Goal: Task Accomplishment & Management: Manage account settings

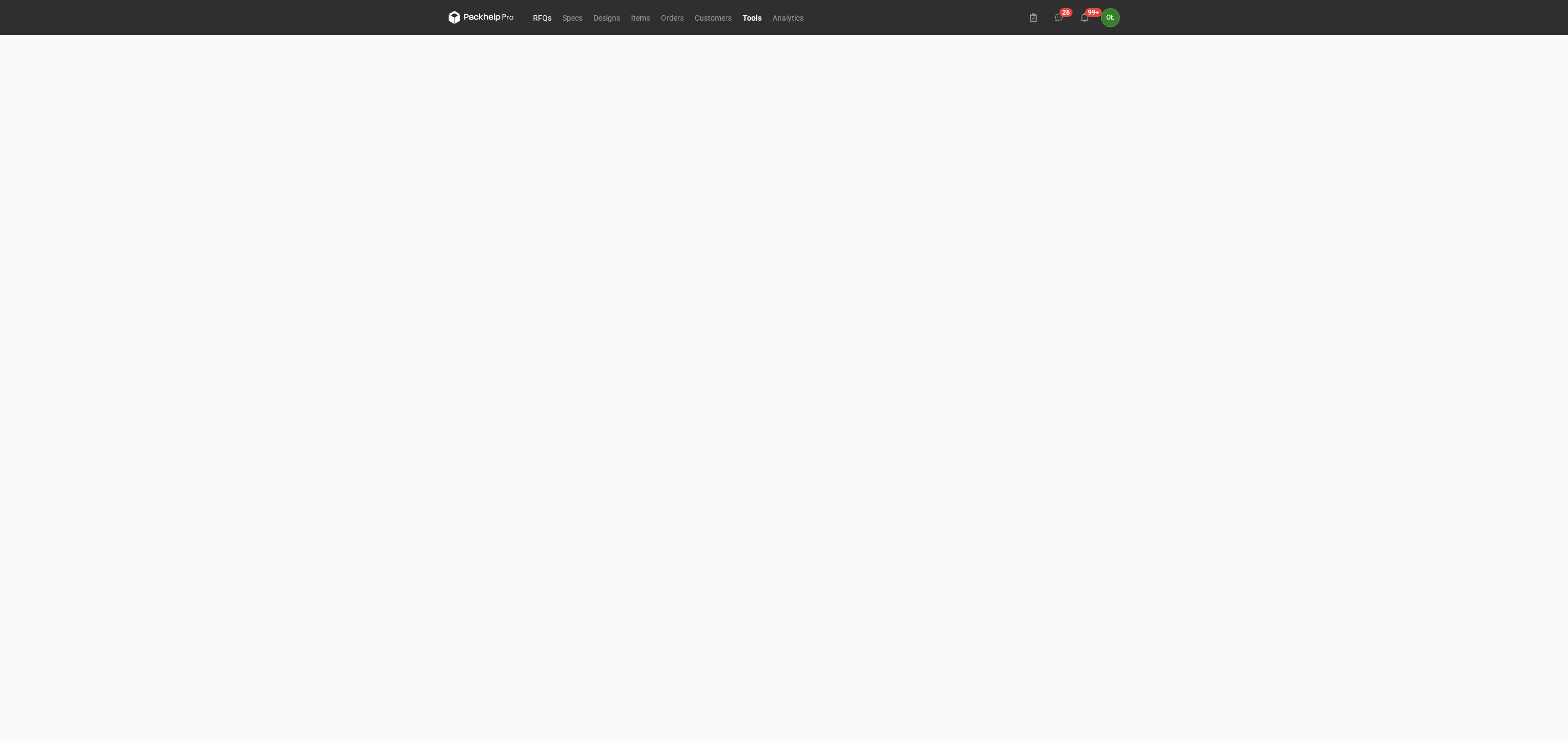
click at [539, 14] on link "RFQs" at bounding box center [542, 17] width 30 height 13
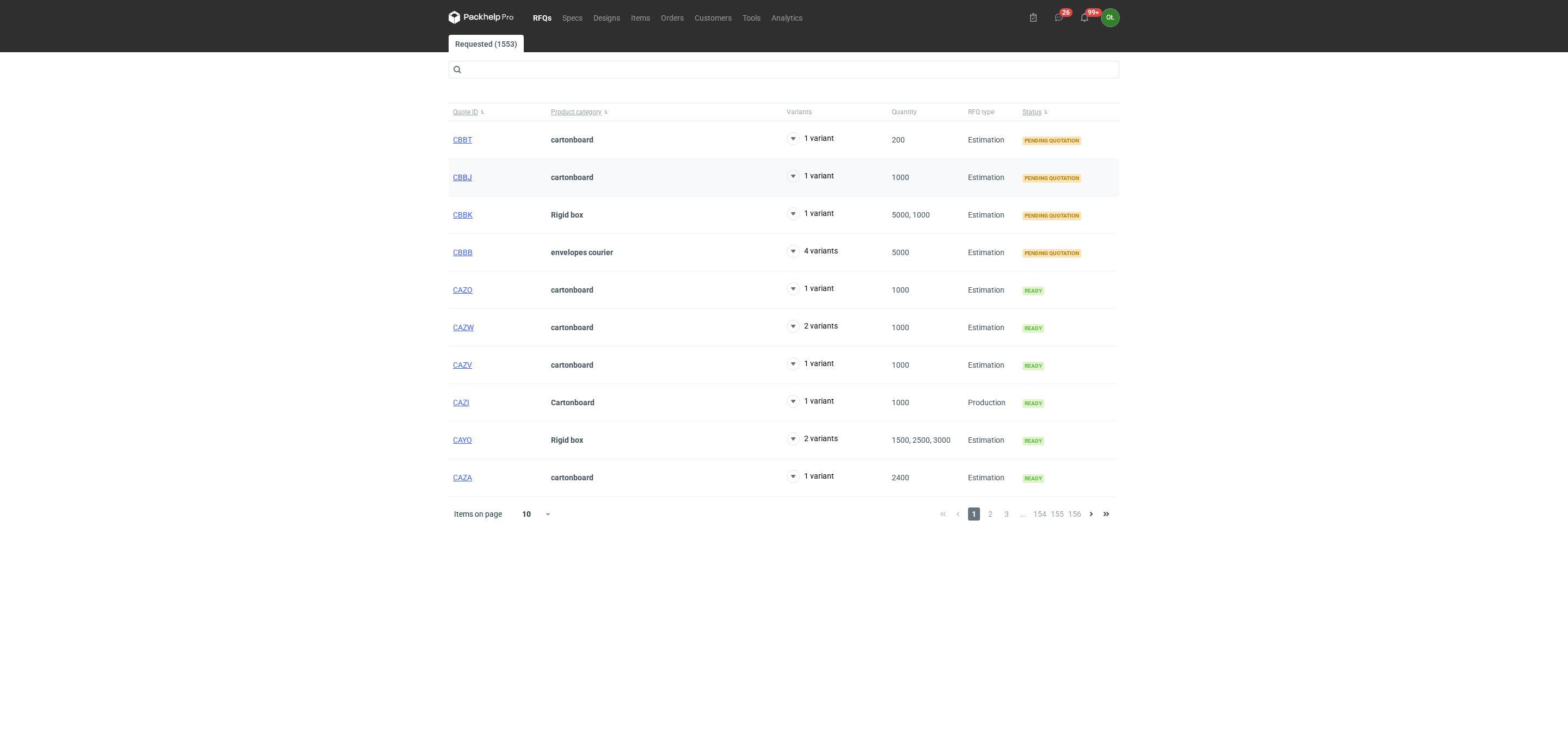
click at [454, 179] on span "CBBJ" at bounding box center [463, 177] width 19 height 9
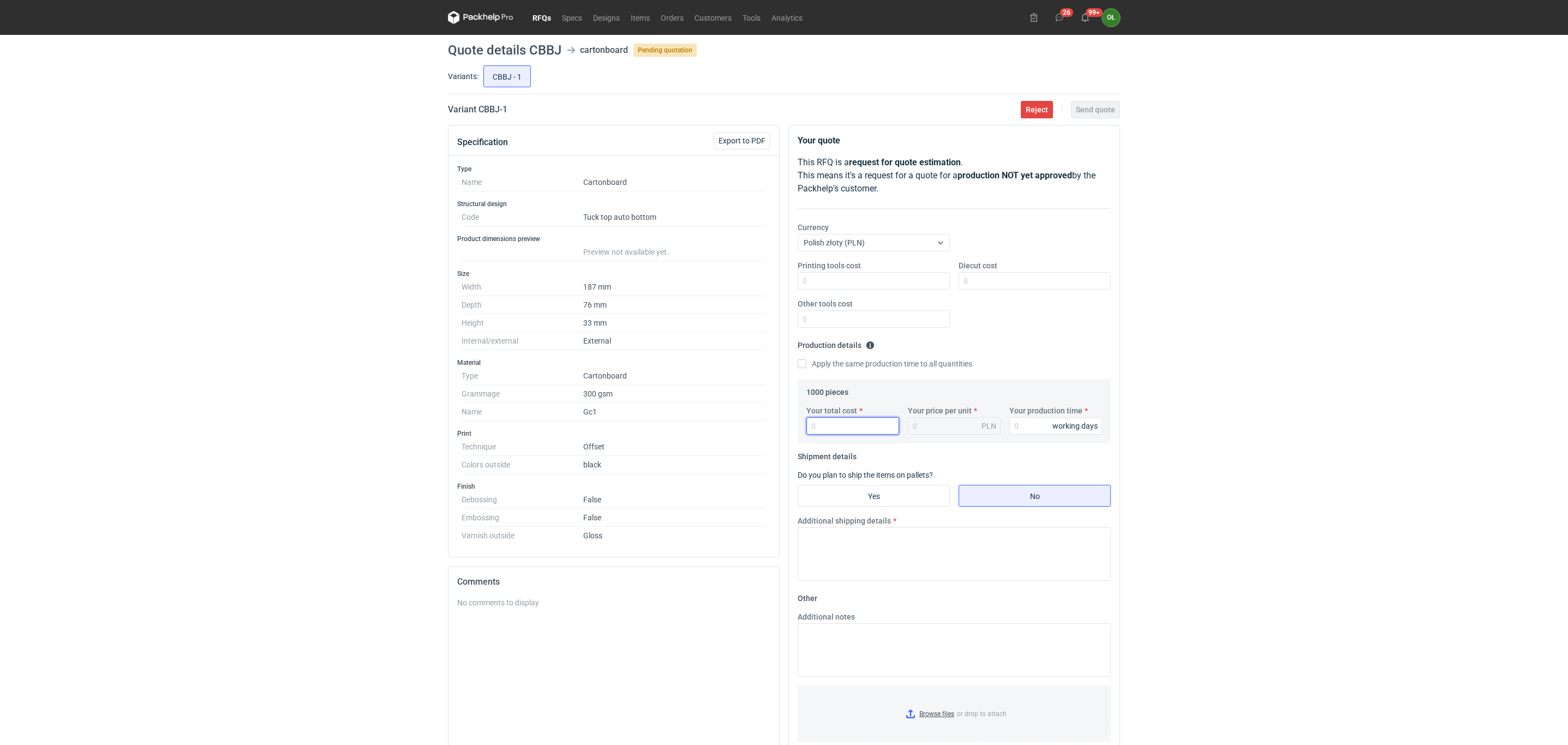
click at [835, 428] on input "Your total cost" at bounding box center [853, 426] width 92 height 17
type input "21"
type input "0.02"
type input "2160"
type input "2.16"
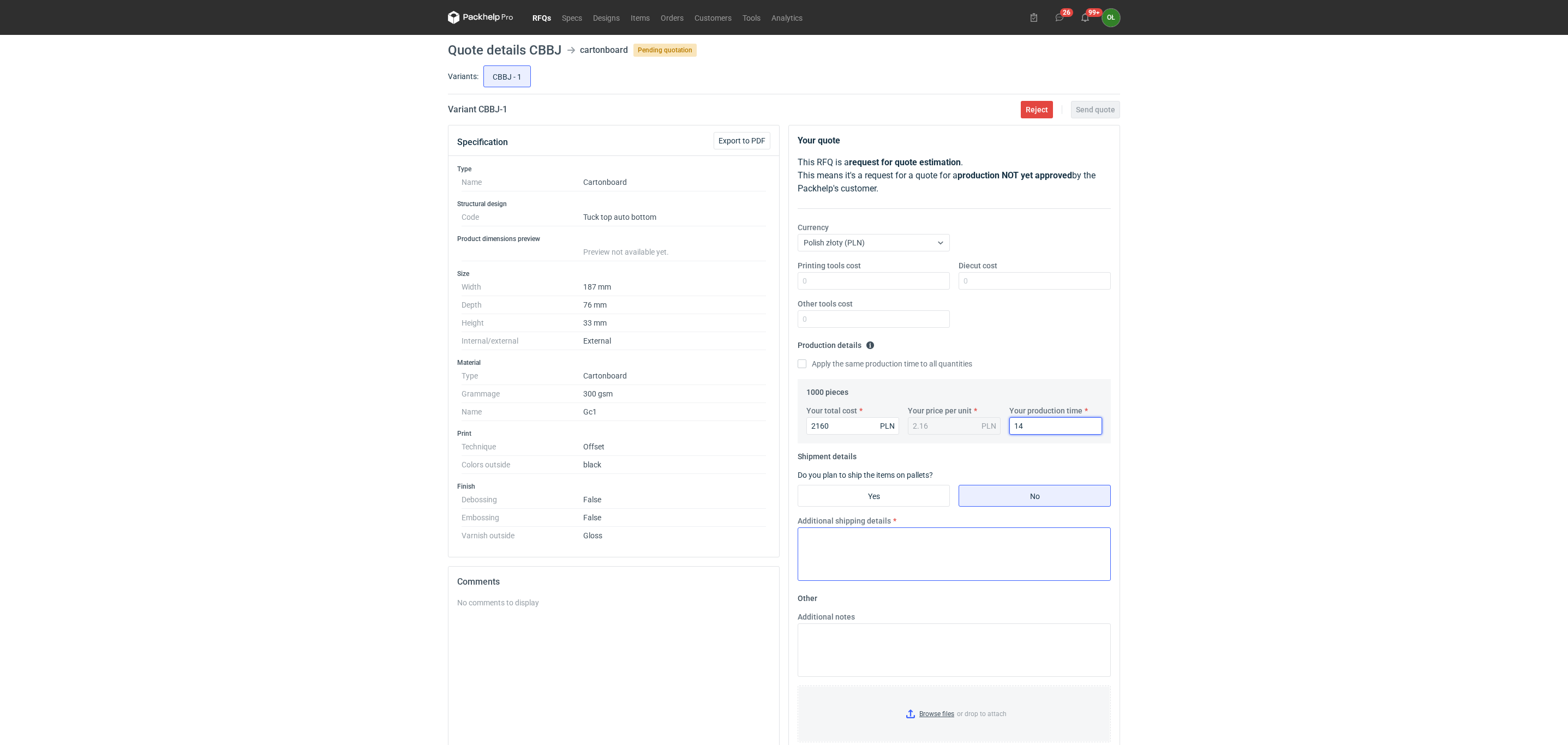
type input "14"
click at [883, 543] on textarea "Additional shipping details" at bounding box center [954, 554] width 313 height 54
click at [899, 492] on input "Yes" at bounding box center [873, 497] width 151 height 21
radio input "true"
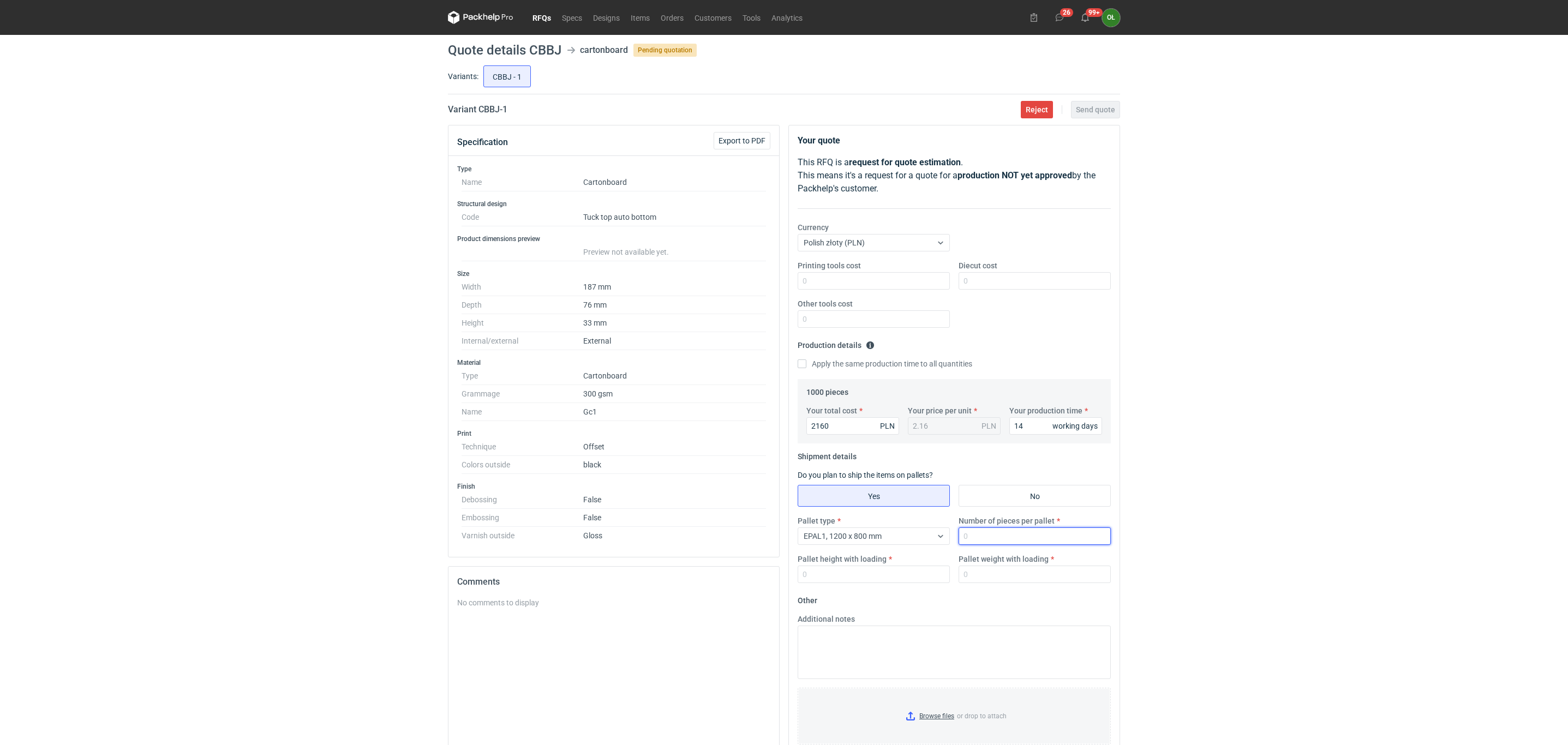
click at [999, 542] on input "Number of pieces per pallet" at bounding box center [1035, 536] width 152 height 17
click at [863, 541] on span "EPAL1, 1200 x 800 mm" at bounding box center [842, 536] width 78 height 9
click at [870, 614] on span "1/2 EUR6, 800 x 600 mm" at bounding box center [848, 615] width 84 height 11
click at [993, 531] on input "Number of pieces per pallet" at bounding box center [1035, 536] width 152 height 17
type input "100"
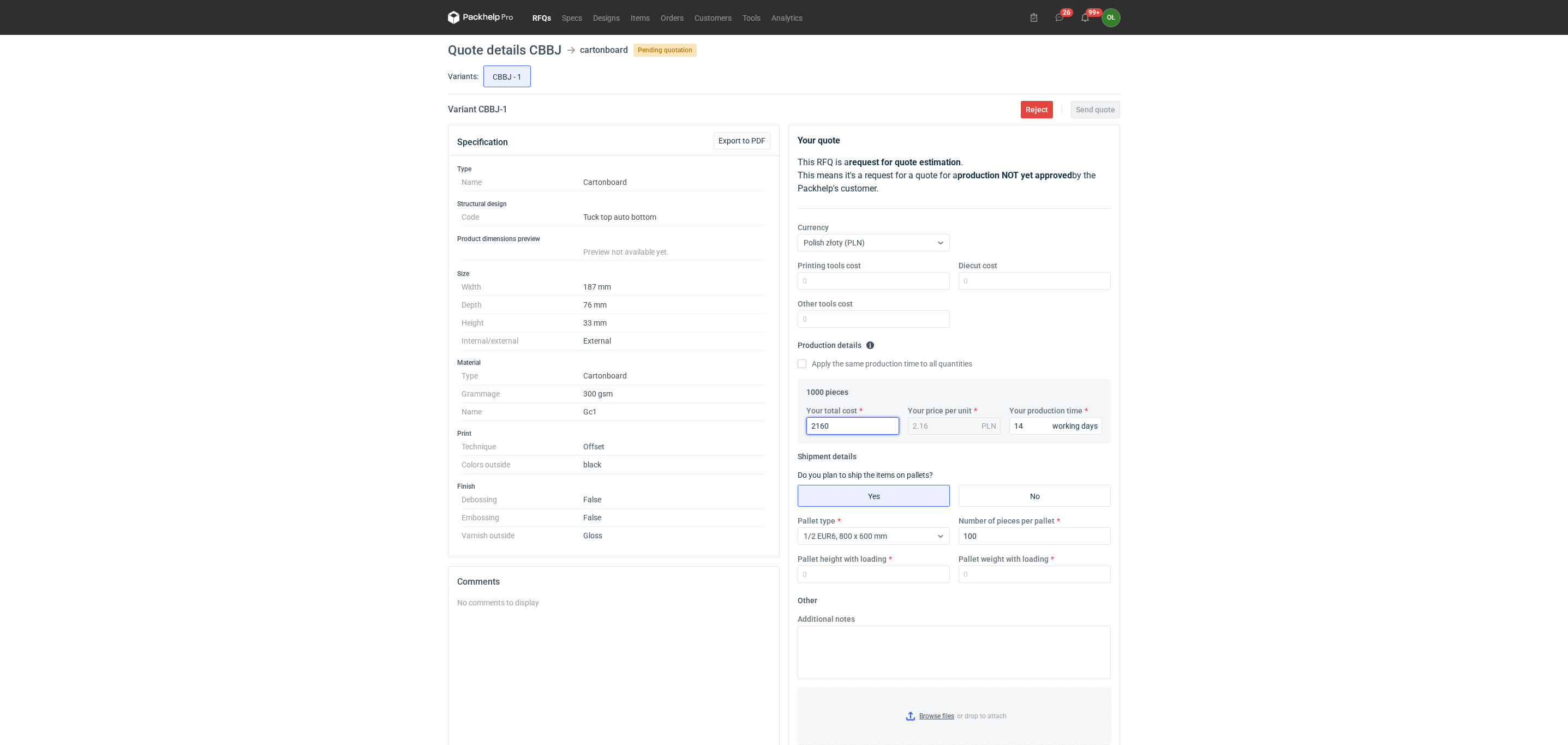
click at [847, 425] on input "2160" at bounding box center [853, 426] width 92 height 17
drag, startPoint x: 860, startPoint y: 424, endPoint x: 726, endPoint y: 429, distance: 134.1
click at [726, 429] on div "Specification Export to PDF Type Name Cartonboard Structural design Code Tuck t…" at bounding box center [784, 476] width 681 height 704
type input "1"
type input "17"
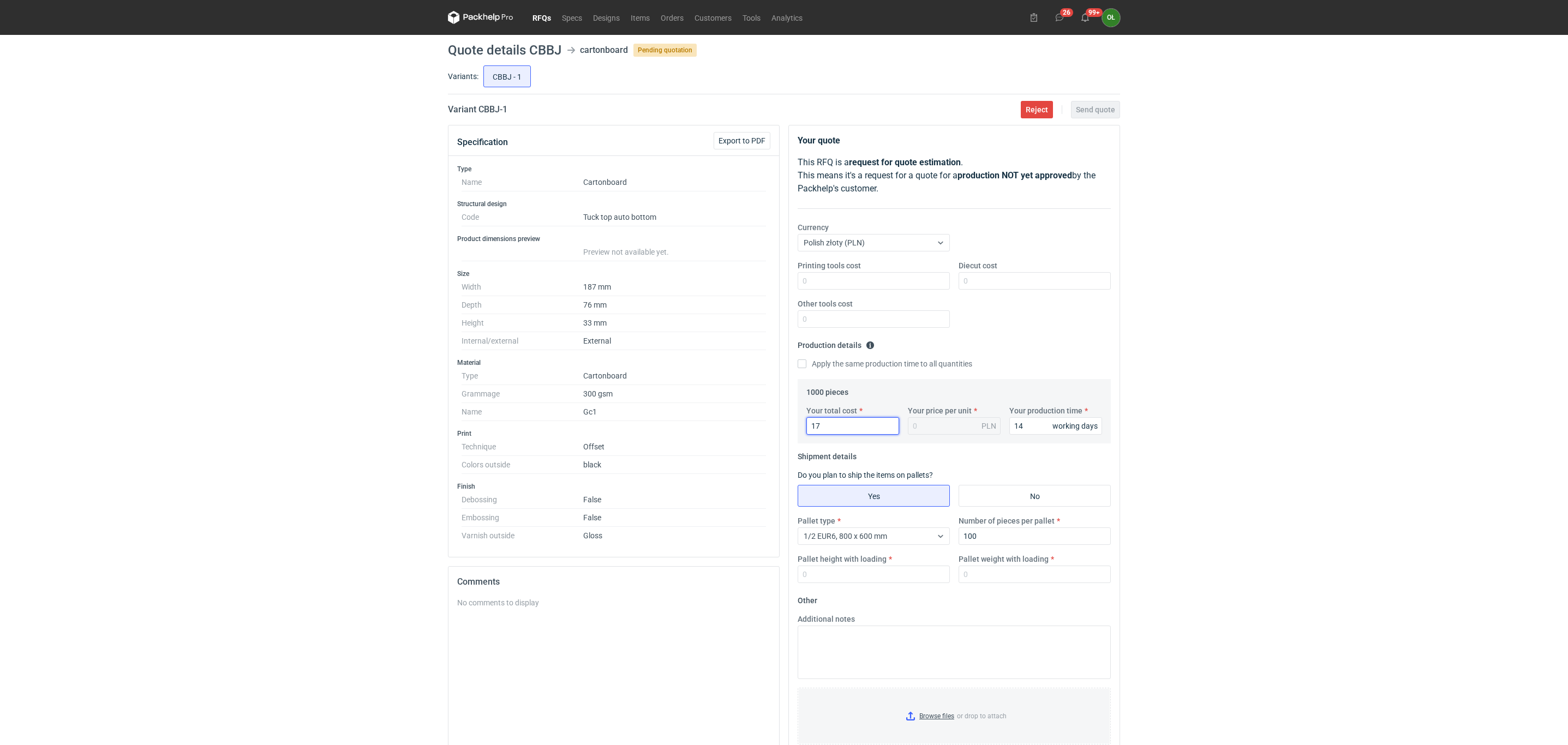
type input "0.02"
type input "1770"
type input "1.77"
type input "1770"
click at [858, 577] on input "Pallet height with loading" at bounding box center [874, 575] width 152 height 17
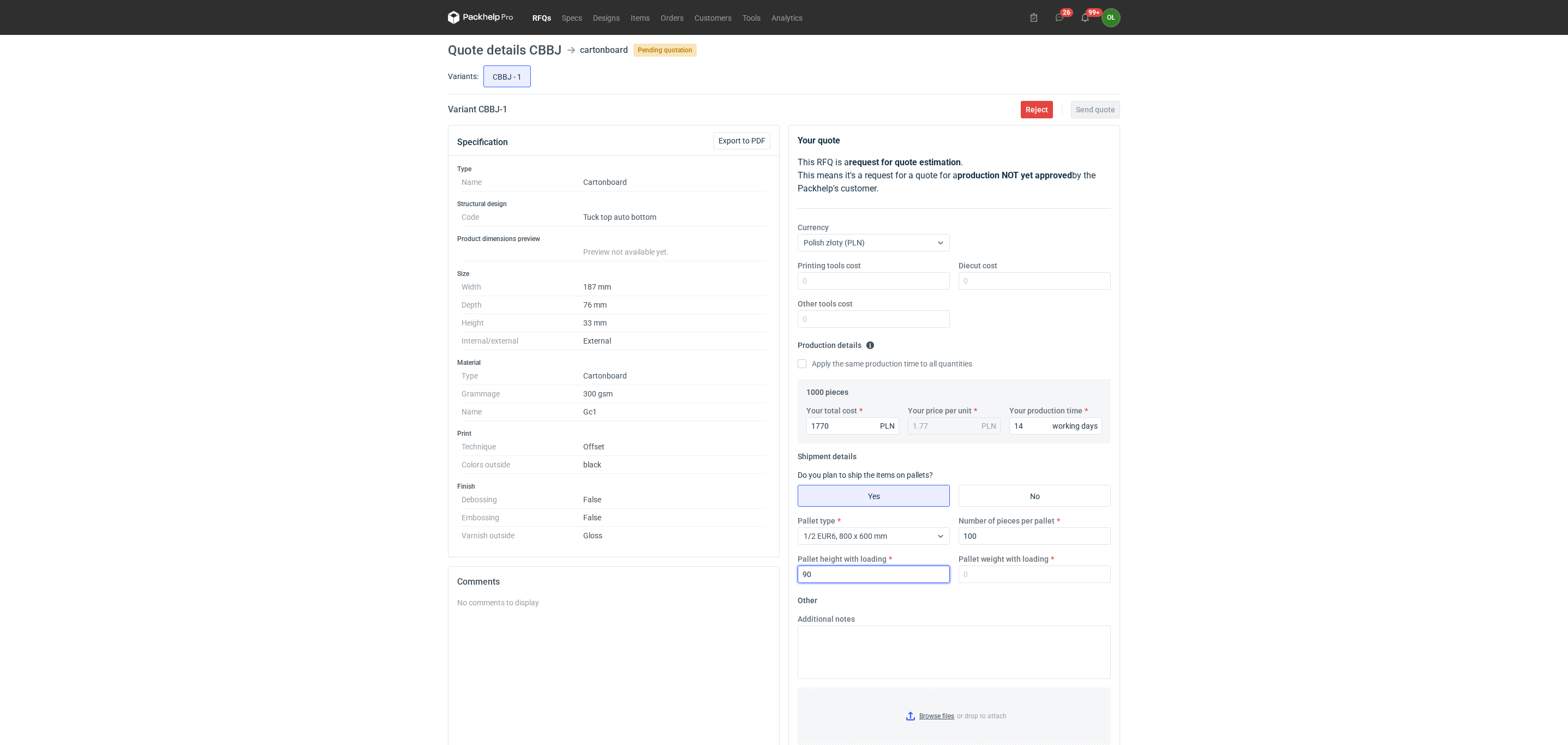
click at [857, 575] on input "90" at bounding box center [874, 575] width 152 height 17
type input "9"
type input "1400"
type input "9"
type input "90"
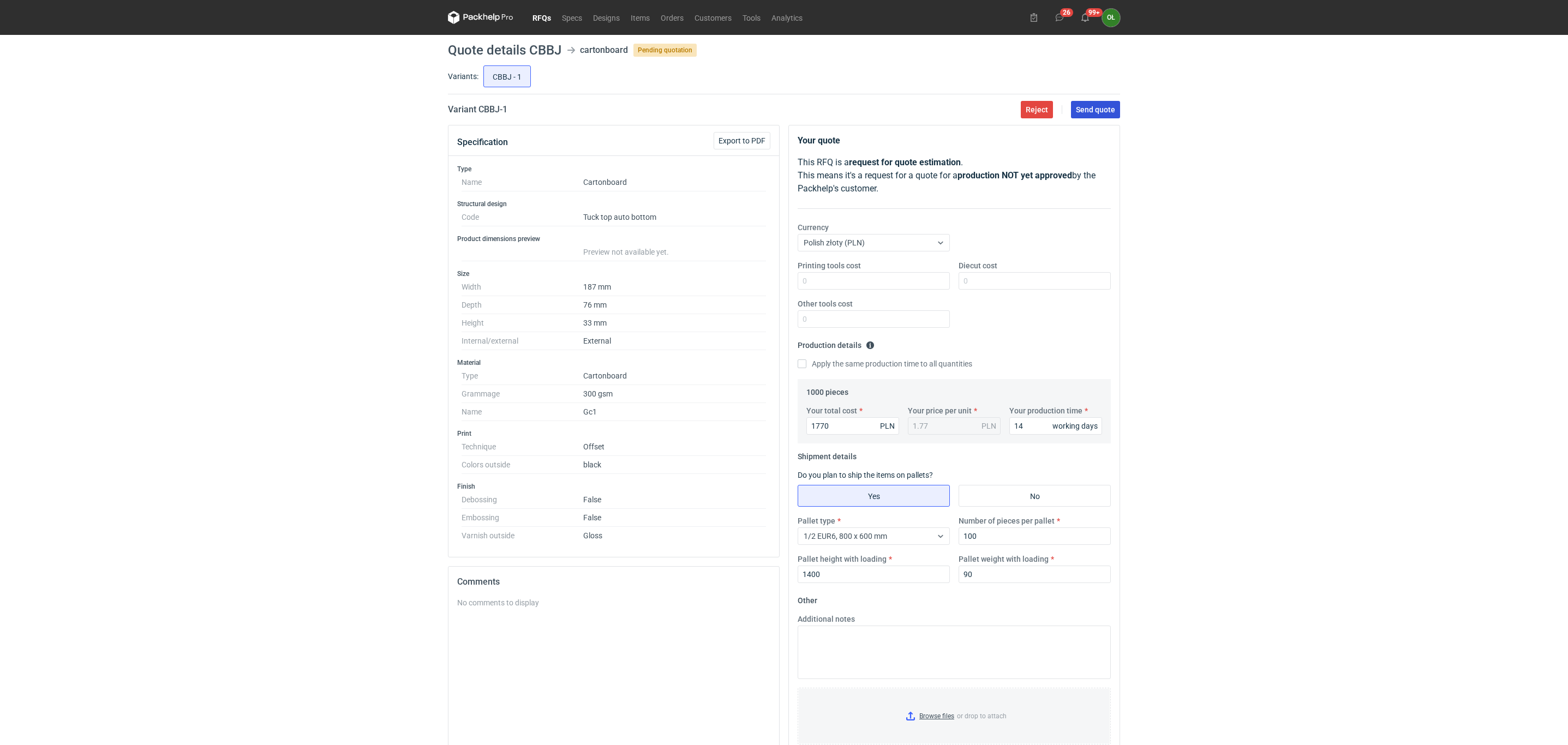
click at [1104, 106] on span "Send quote" at bounding box center [1095, 110] width 39 height 8
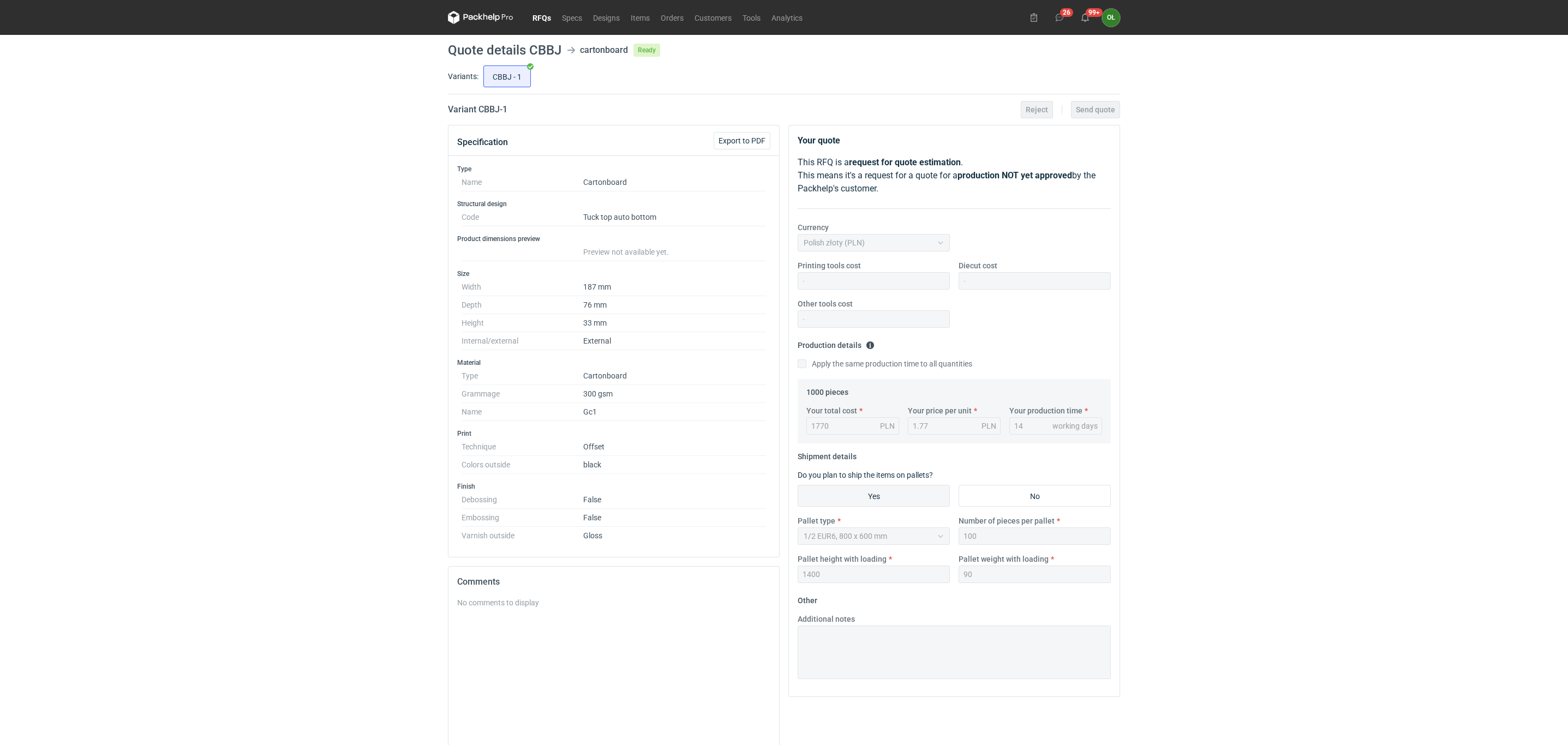
click at [542, 22] on link "RFQs" at bounding box center [542, 17] width 30 height 13
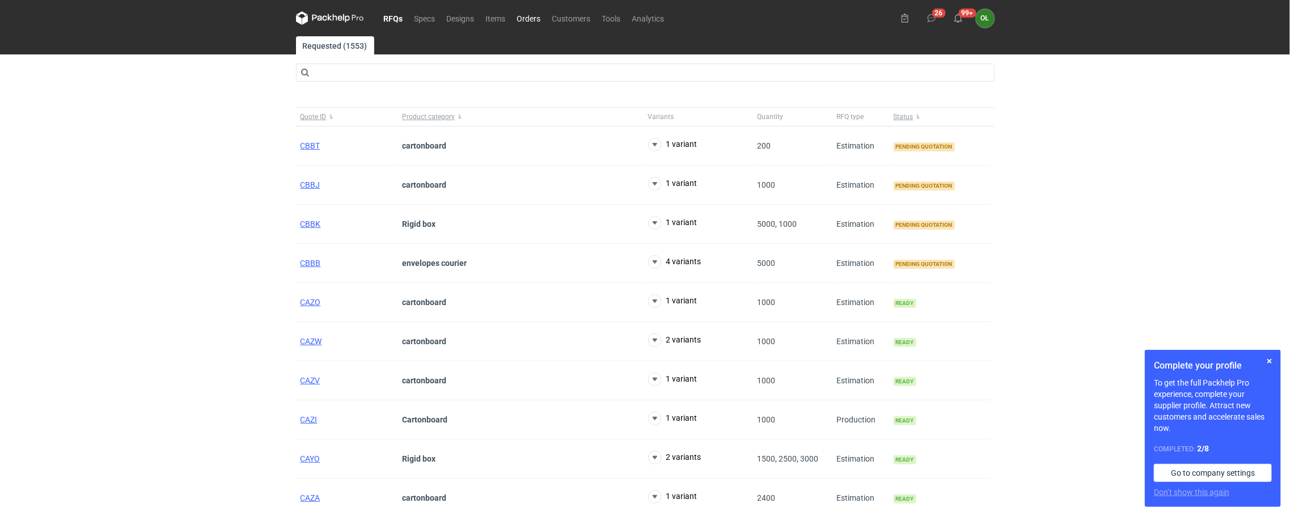
click at [527, 15] on link "Orders" at bounding box center [528, 18] width 35 height 14
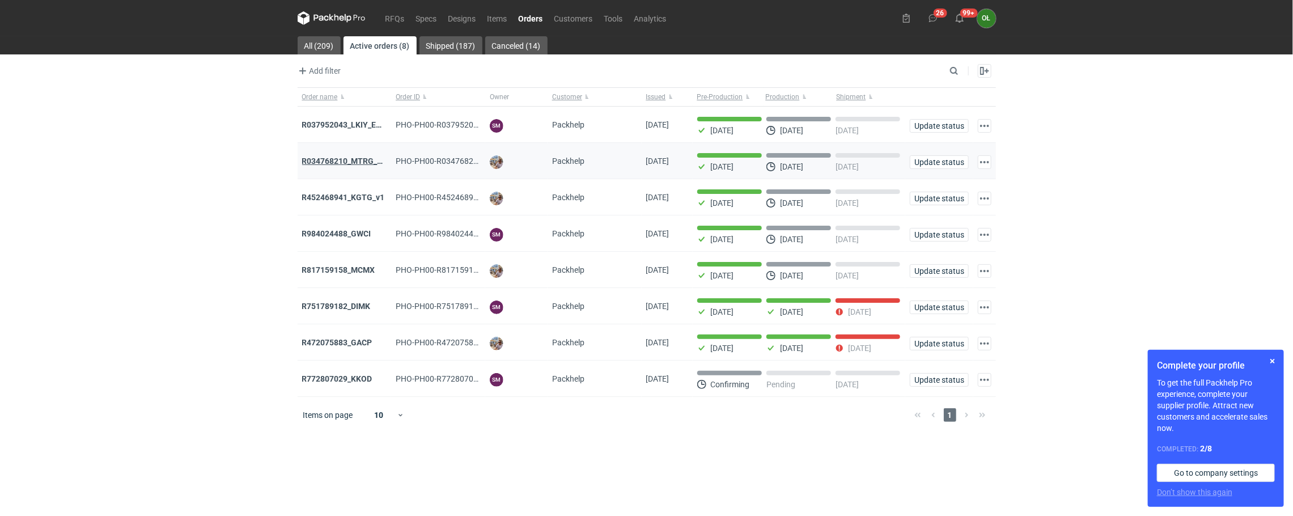
click at [351, 164] on strong "R034768210_MTRG_WCIR_XWSN" at bounding box center [362, 160] width 121 height 9
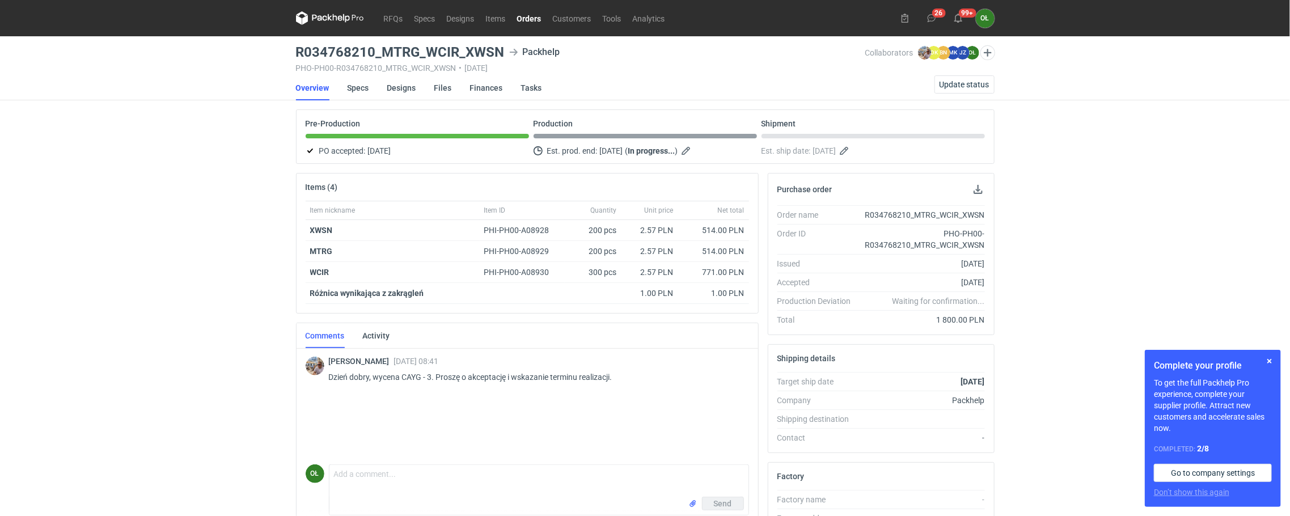
click at [530, 22] on link "Orders" at bounding box center [529, 18] width 36 height 14
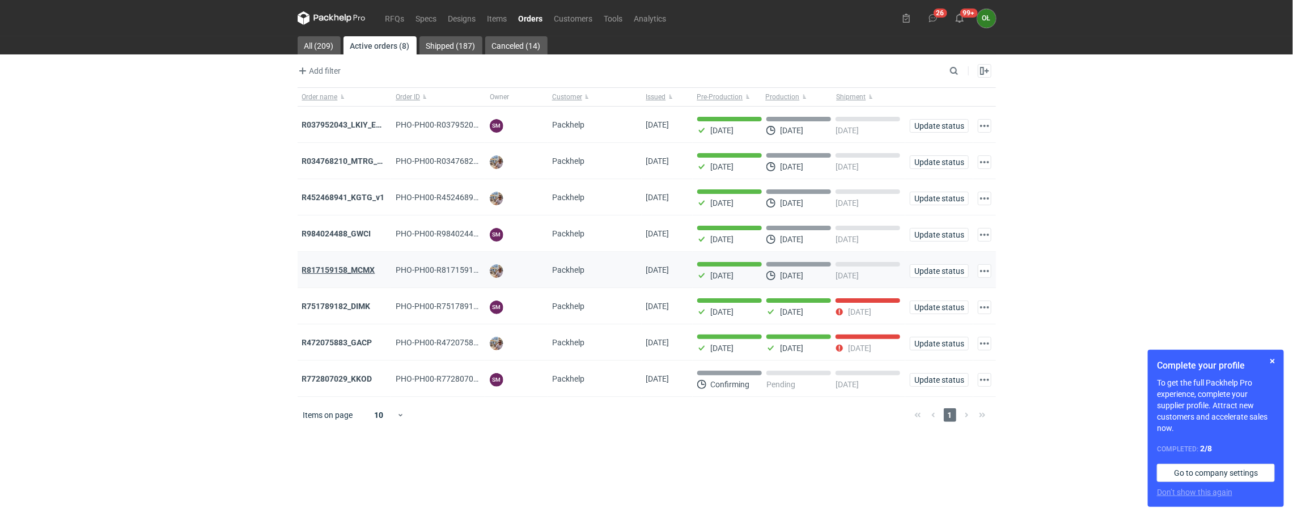
click at [349, 268] on strong "R817159158_MCMX" at bounding box center [338, 269] width 73 height 9
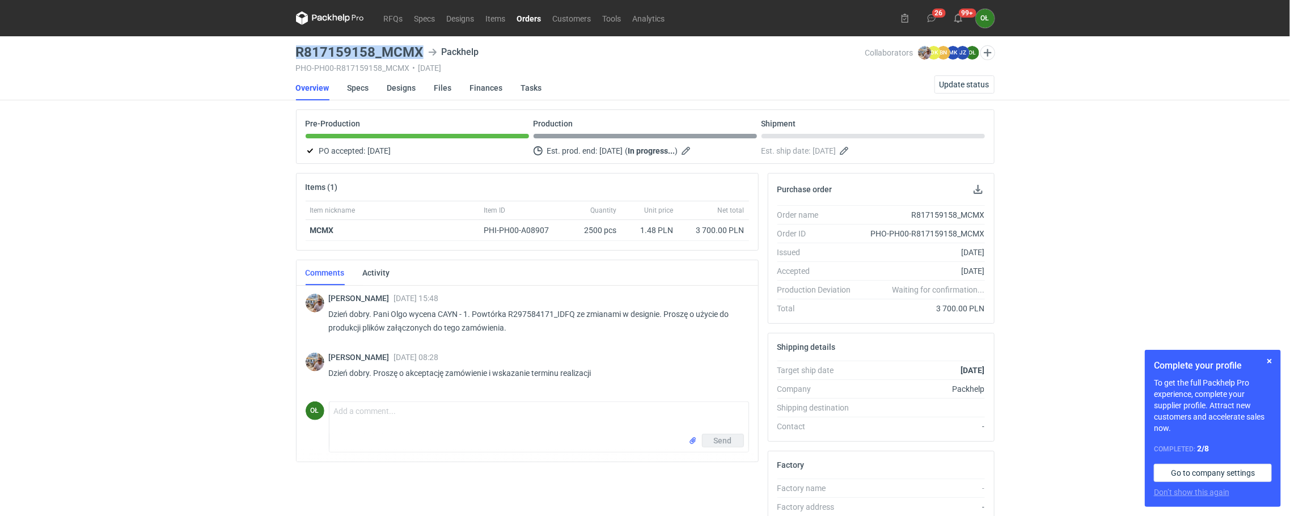
drag, startPoint x: 298, startPoint y: 51, endPoint x: 429, endPoint y: 49, distance: 131.5
click at [429, 49] on div "R817159158_MCMX Packhelp" at bounding box center [580, 52] width 569 height 14
copy h3 "R817159158_MCMX"
click at [531, 14] on link "Orders" at bounding box center [529, 18] width 36 height 14
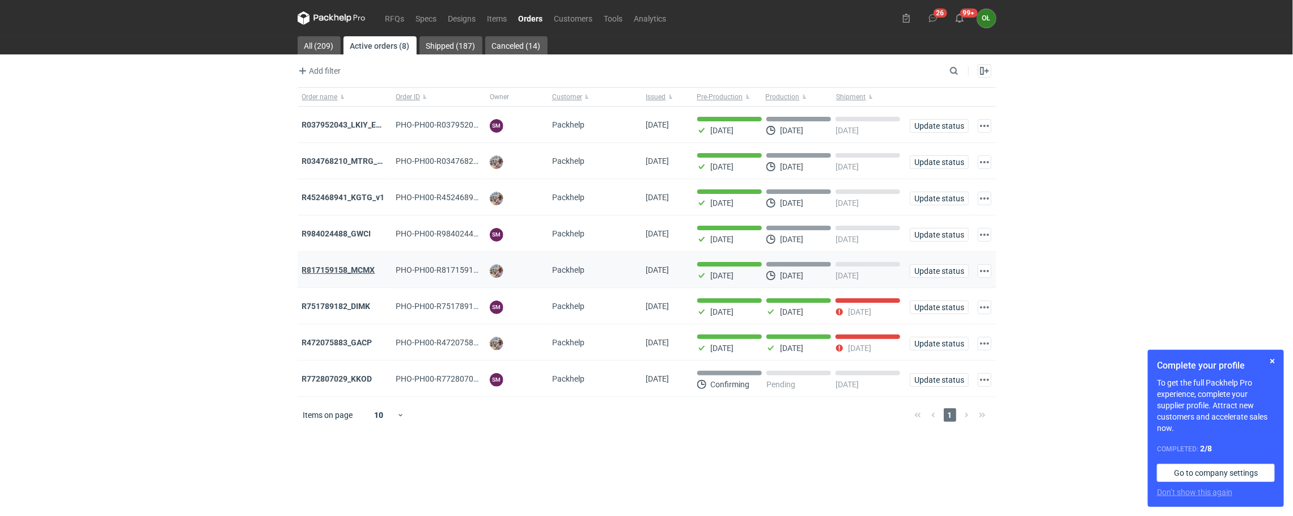
click at [345, 271] on strong "R817159158_MCMX" at bounding box center [338, 269] width 73 height 9
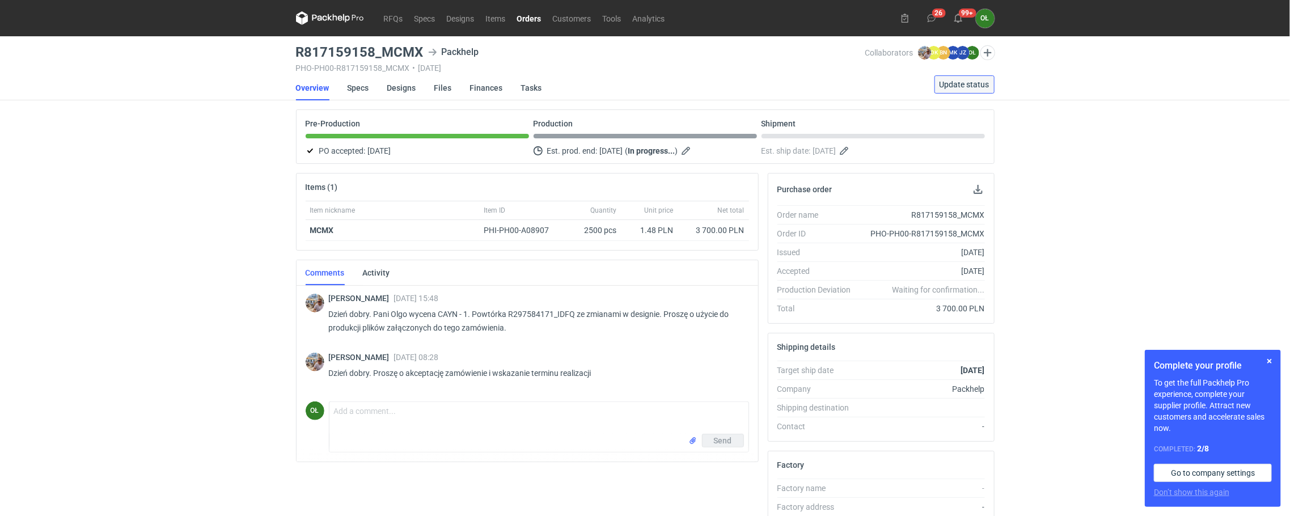
click at [955, 87] on span "Update status" at bounding box center [964, 85] width 50 height 8
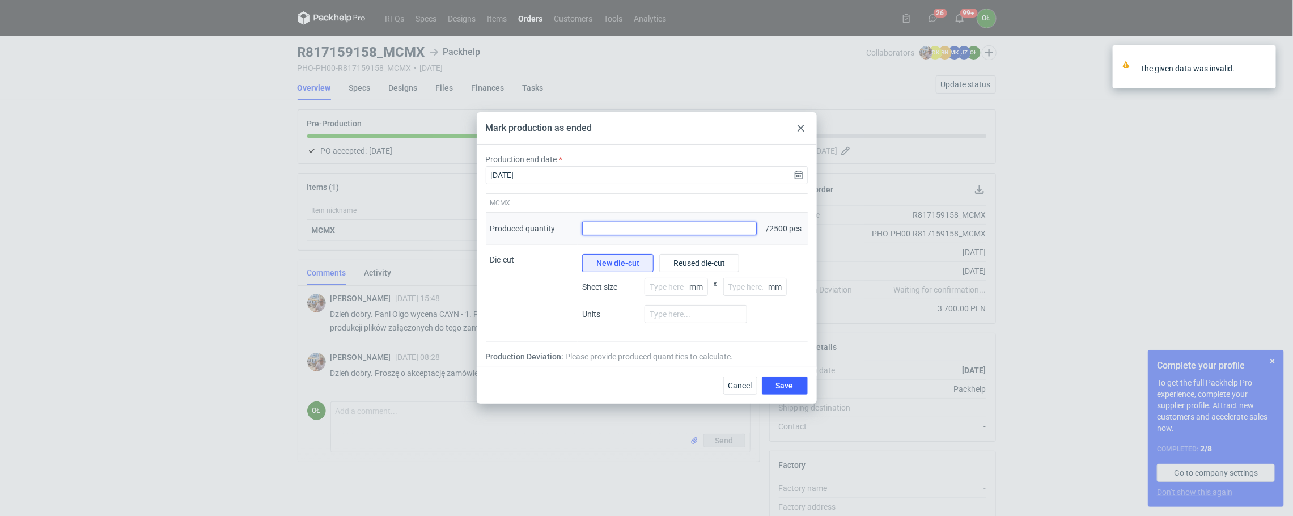
click at [736, 227] on input "Produced quantity" at bounding box center [669, 229] width 175 height 14
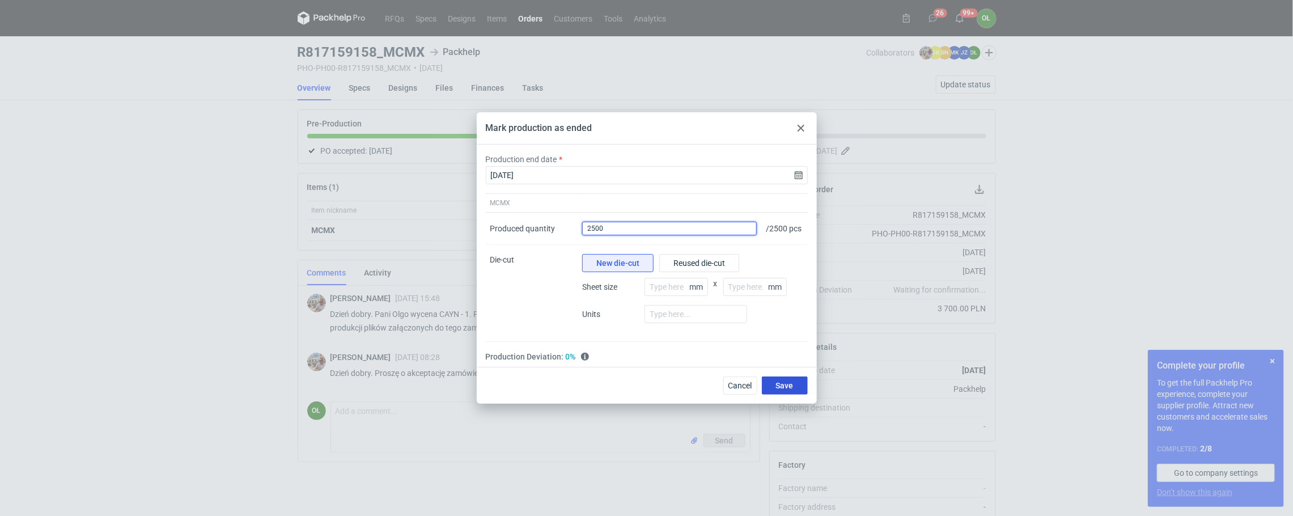
type input "2500"
click at [793, 392] on button "Save" at bounding box center [785, 385] width 46 height 18
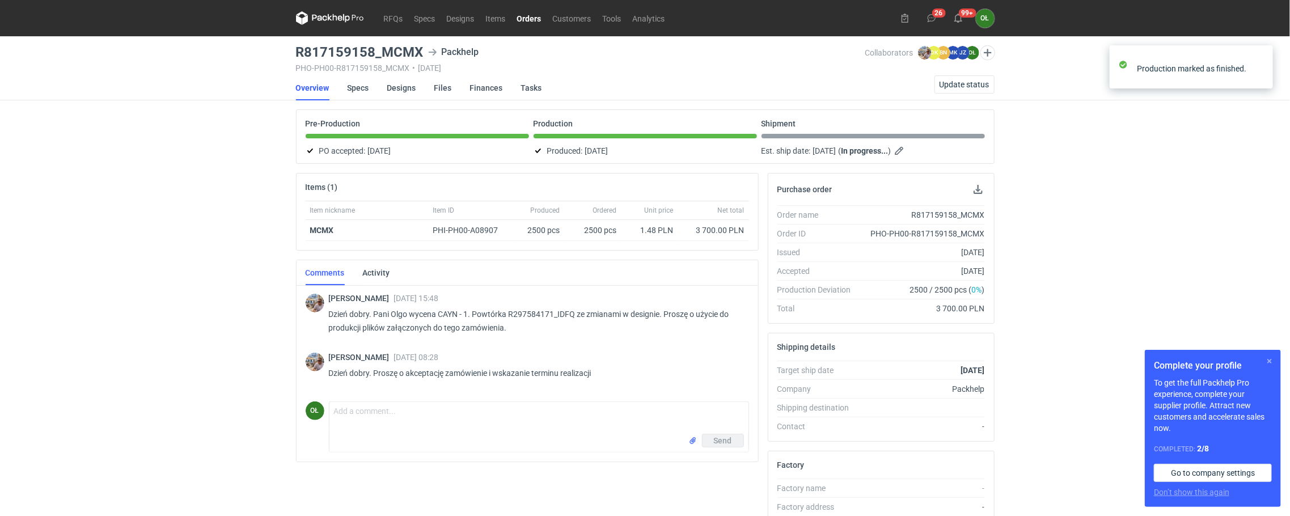
click at [1271, 362] on button "button" at bounding box center [1270, 361] width 14 height 14
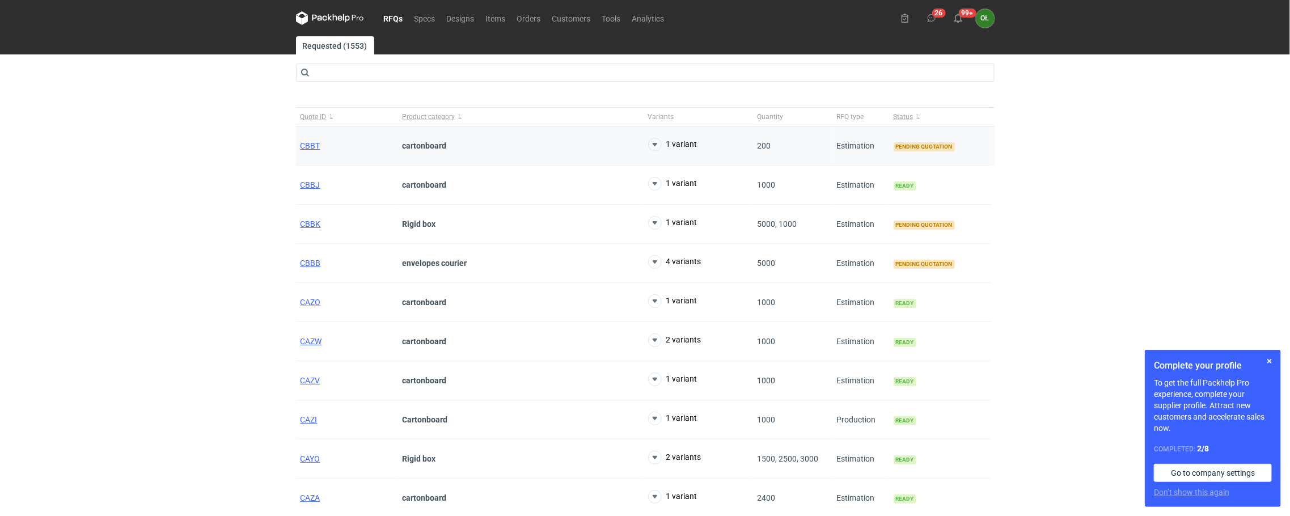
click at [308, 132] on div "CBBT" at bounding box center [347, 145] width 102 height 39
click at [317, 143] on span "CBBT" at bounding box center [310, 145] width 20 height 9
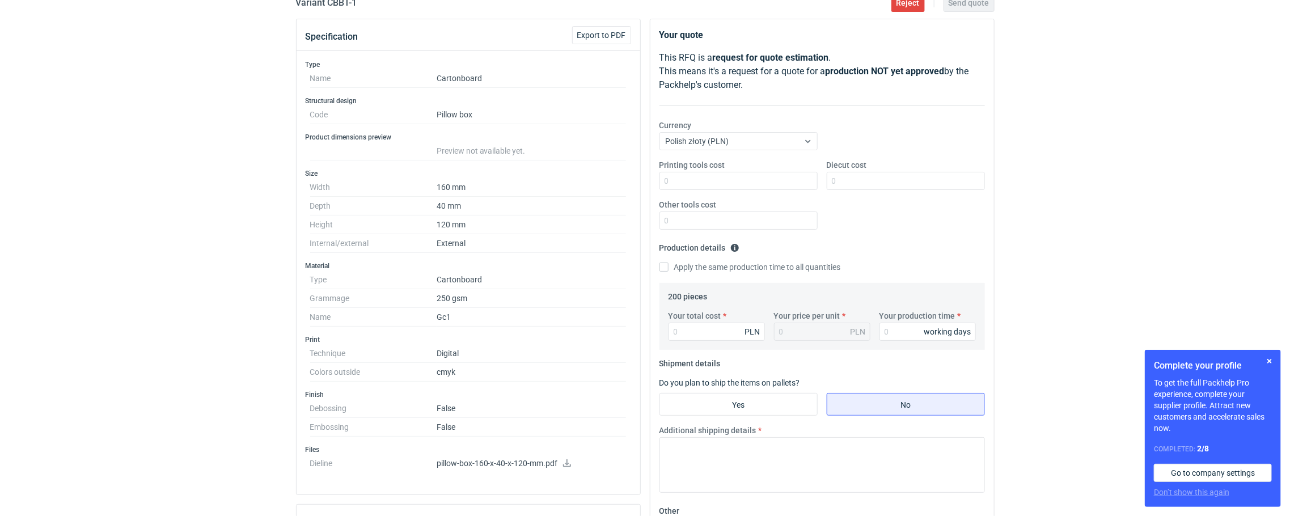
scroll to position [113, 0]
click at [704, 325] on input "Your total cost" at bounding box center [716, 330] width 96 height 18
type input "17"
type input "0.09"
click at [708, 328] on input "17" at bounding box center [716, 330] width 96 height 18
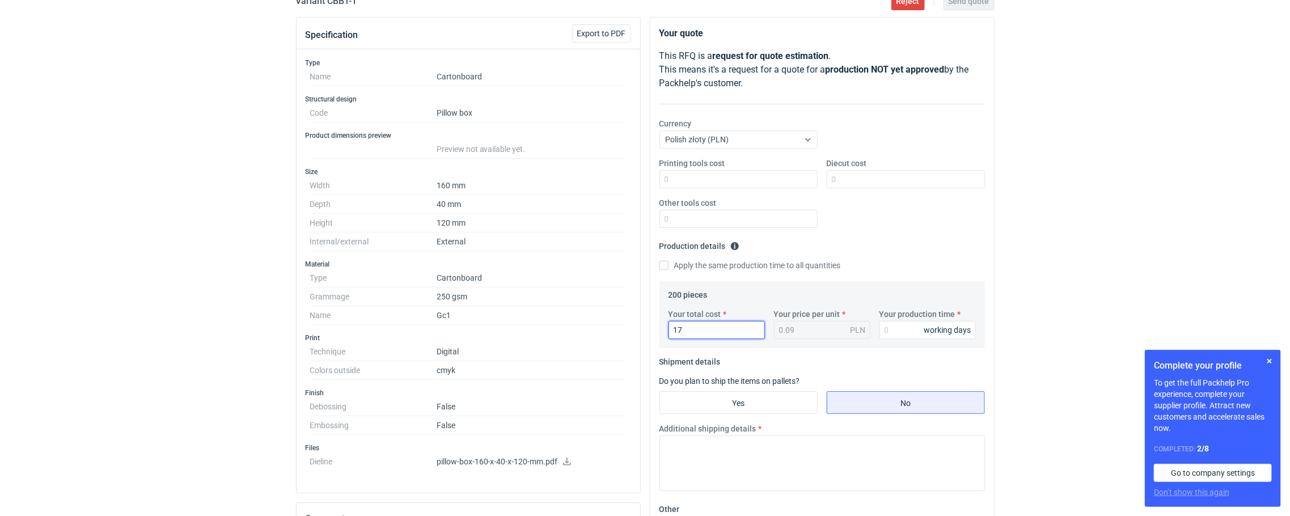
drag, startPoint x: 703, startPoint y: 329, endPoint x: 642, endPoint y: 325, distance: 61.4
click at [644, 327] on div "Specification Export to PDF Type Name Cartonboard Structural design Code Pillow…" at bounding box center [645, 395] width 708 height 757
type input "1"
type input "0.01"
type input "17"
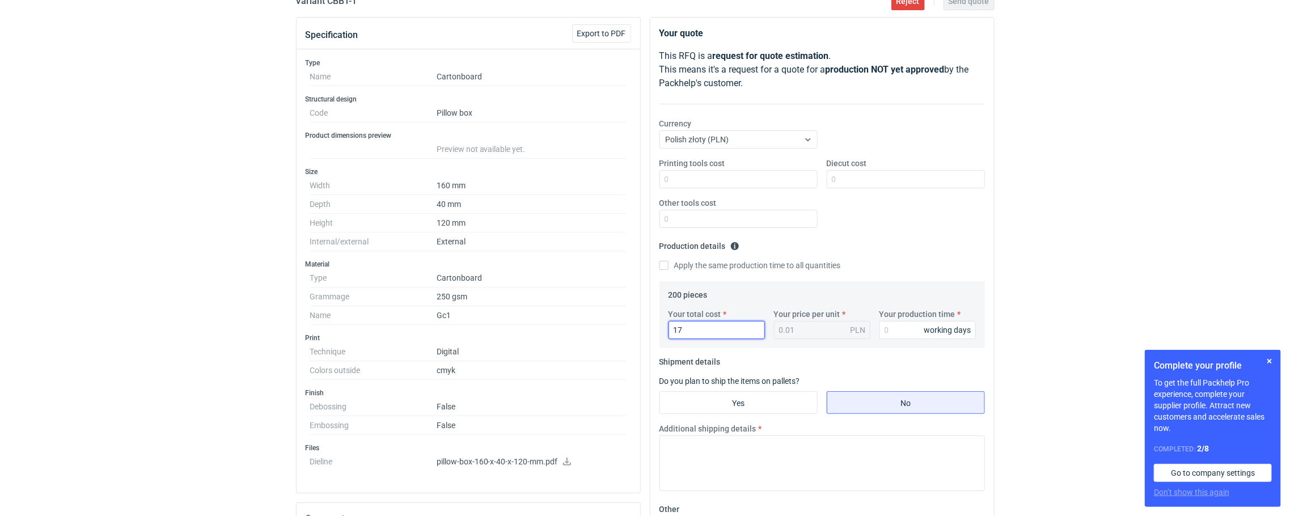
type input "0.09"
type input "1"
type input "0.01"
type input "1170"
type input "5.85"
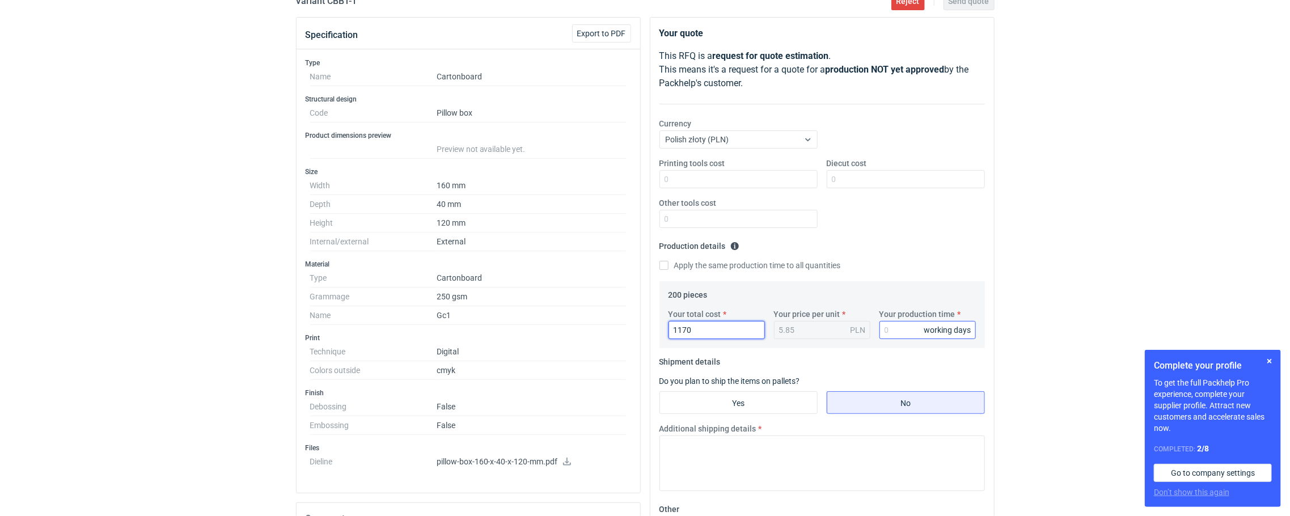
type input "1170"
click at [891, 331] on input "Your production time" at bounding box center [927, 330] width 96 height 18
type input "13"
click at [96, 187] on div "RFQs Specs Designs Items Orders Customers Tools Analytics 26 99+ OŁ Olga Łopato…" at bounding box center [645, 145] width 1290 height 516
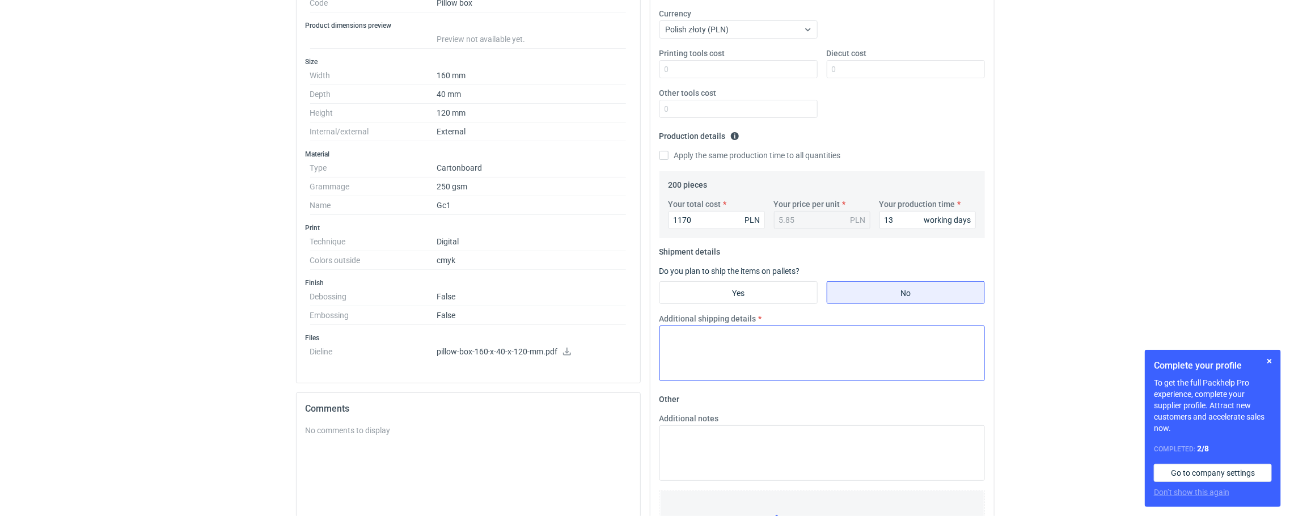
scroll to position [227, 0]
click at [806, 362] on textarea "Additional shipping details" at bounding box center [821, 349] width 325 height 56
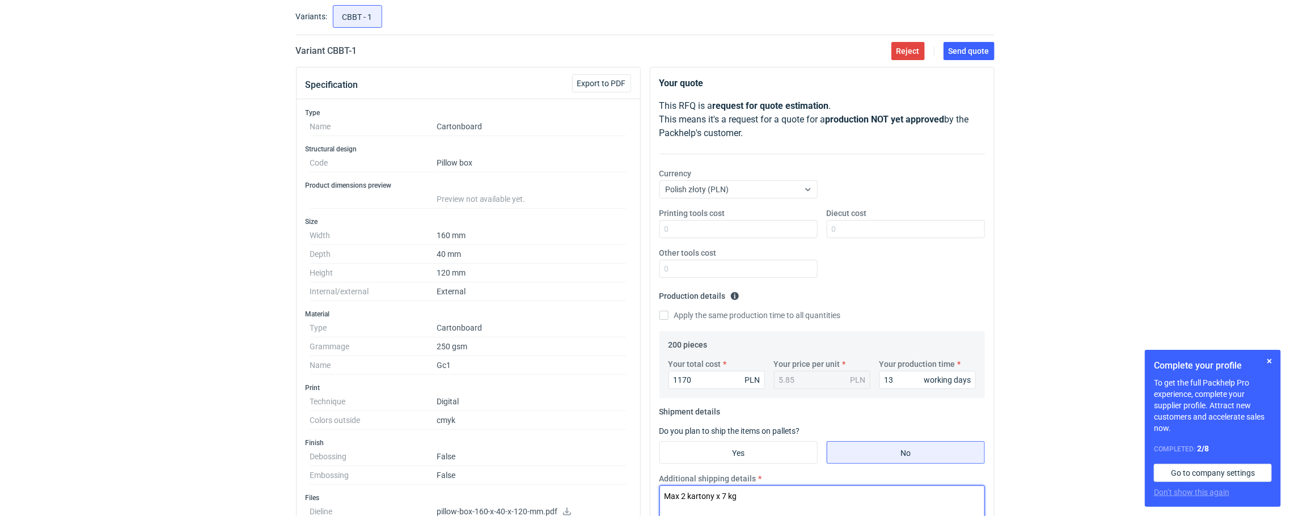
scroll to position [57, 0]
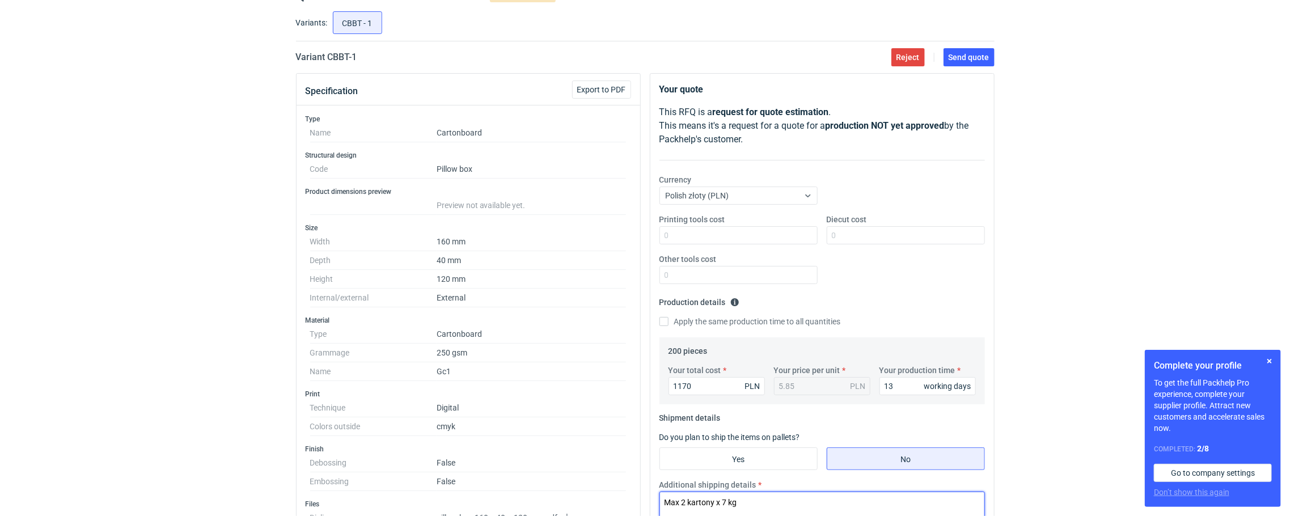
type textarea "Max 2 kartony x 7 kg"
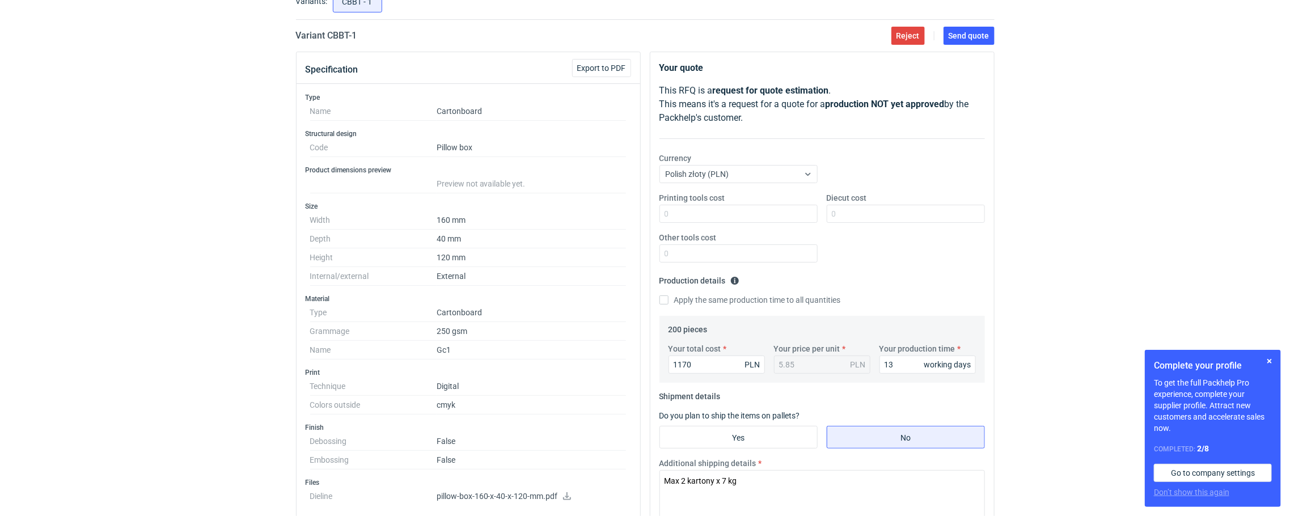
scroll to position [85, 0]
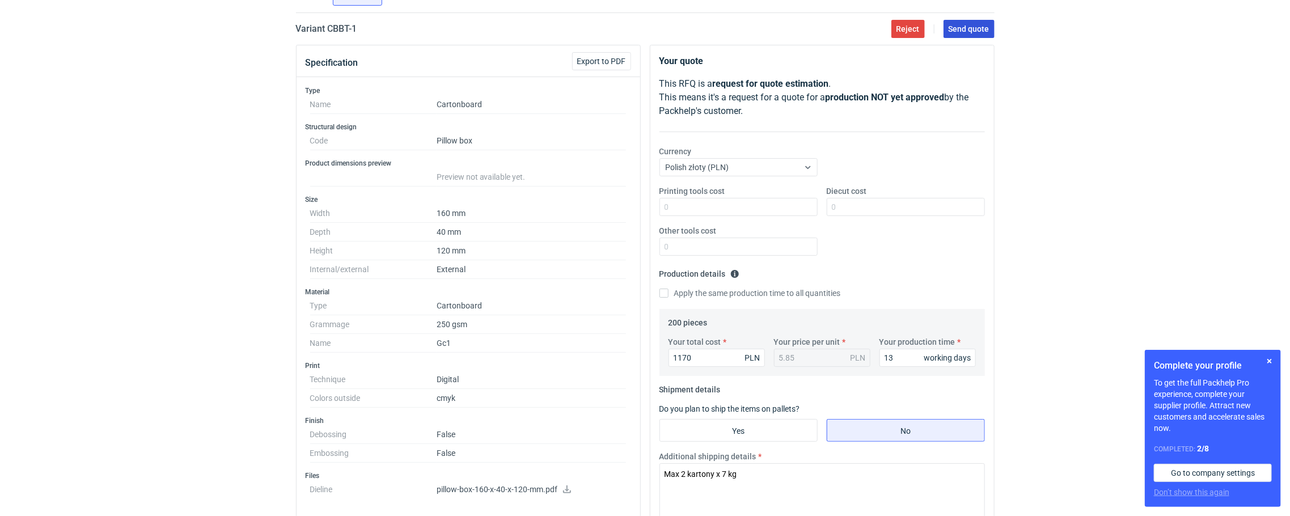
click at [973, 29] on span "Send quote" at bounding box center [969, 29] width 41 height 8
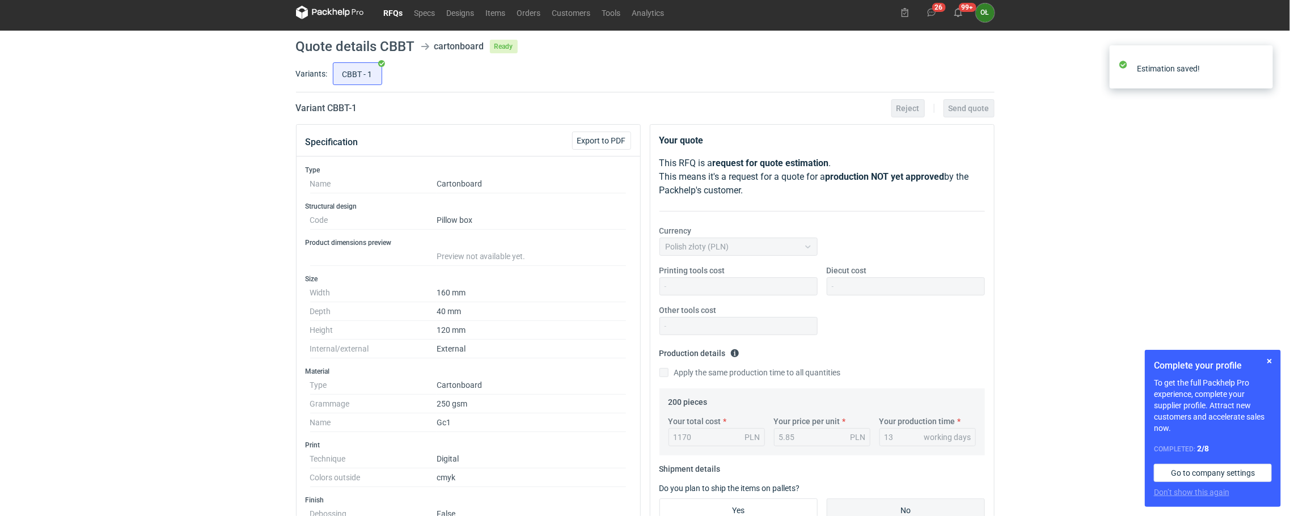
scroll to position [0, 0]
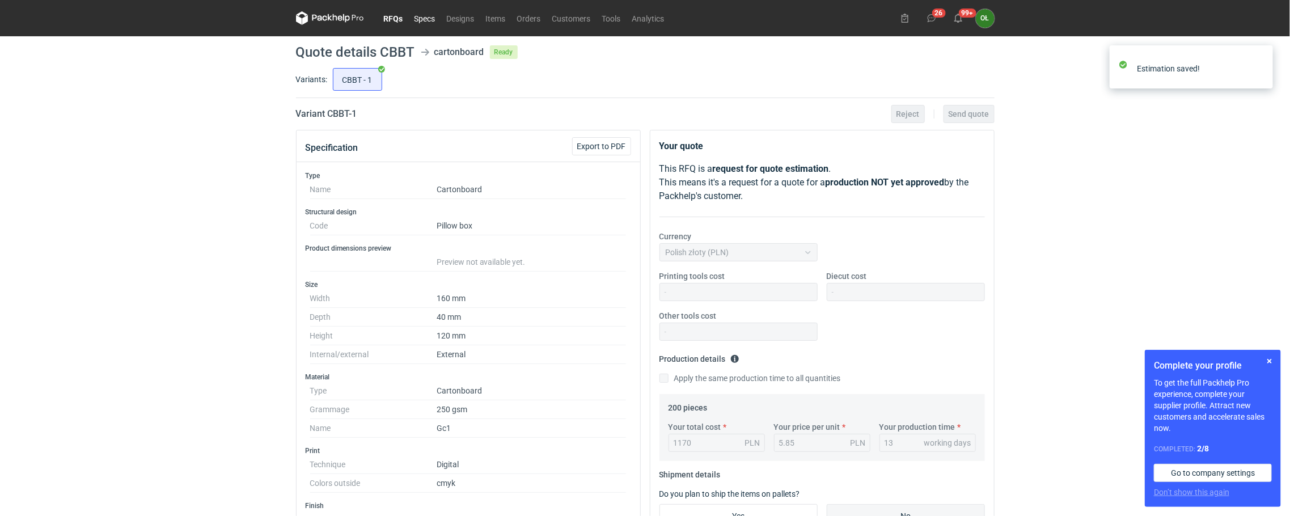
drag, startPoint x: 392, startPoint y: 21, endPoint x: 408, endPoint y: 21, distance: 16.4
click at [392, 21] on link "RFQs" at bounding box center [393, 18] width 31 height 14
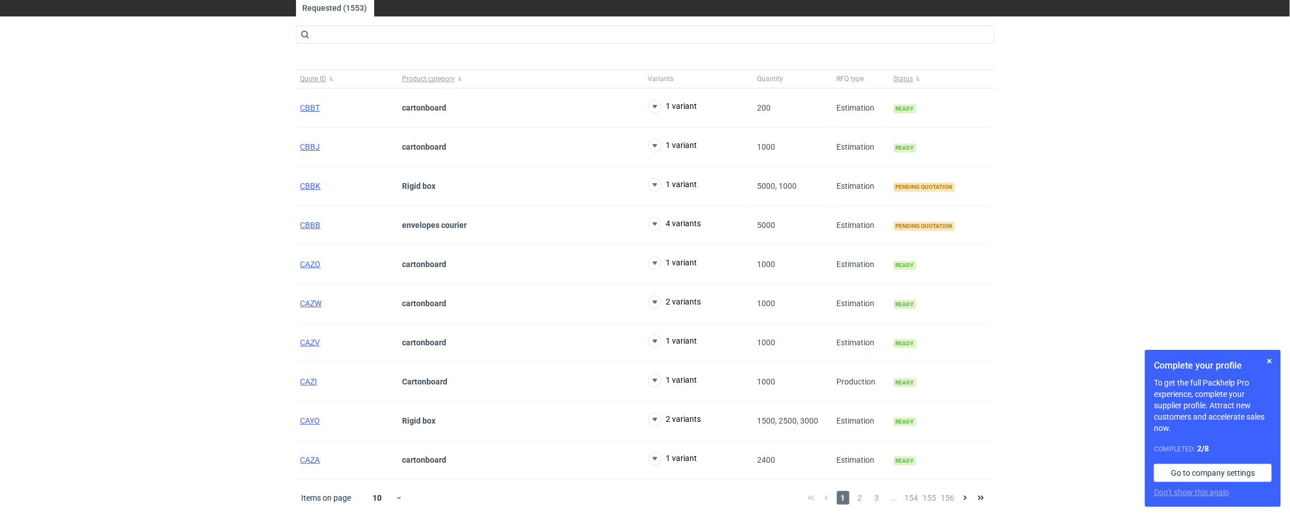
scroll to position [44, 0]
click at [861, 498] on span "2" at bounding box center [860, 498] width 12 height 14
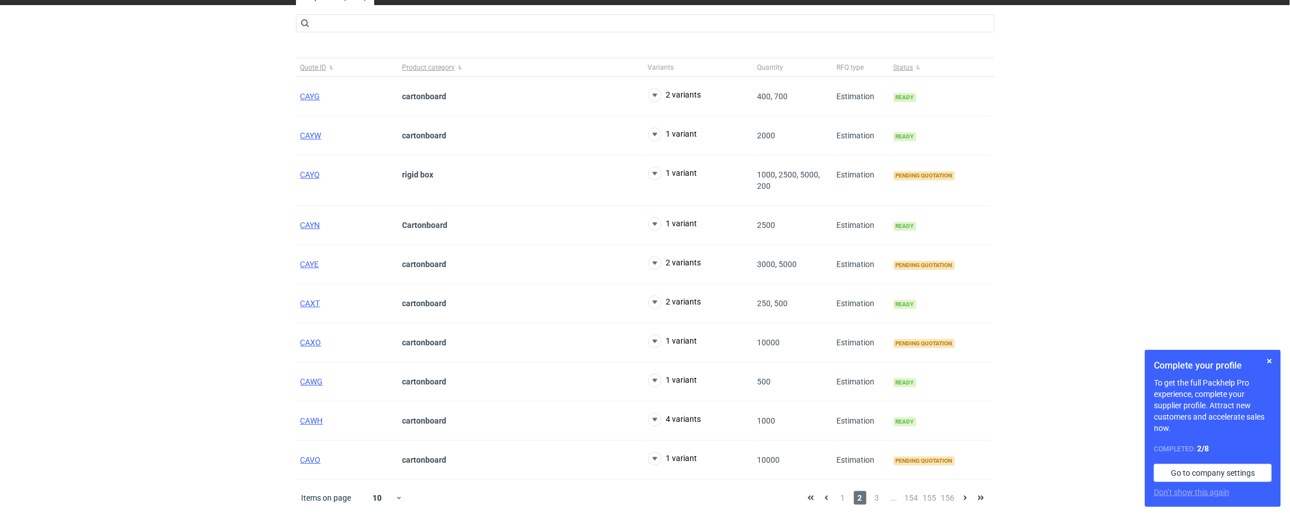
scroll to position [55, 0]
click at [1265, 358] on button "button" at bounding box center [1270, 361] width 14 height 14
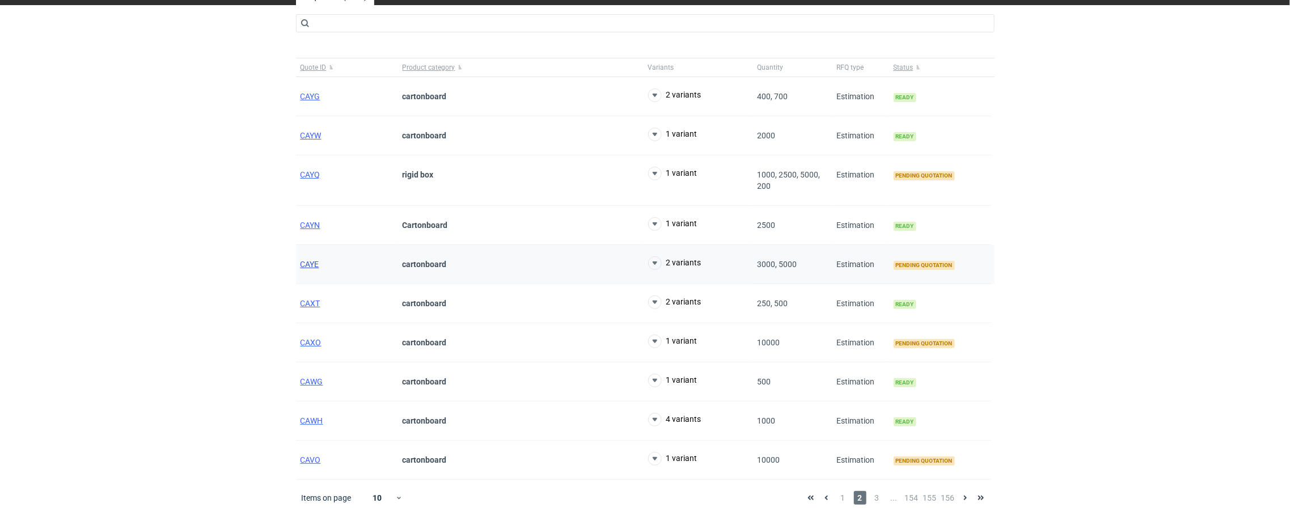
click at [306, 260] on span "CAYE" at bounding box center [309, 264] width 19 height 9
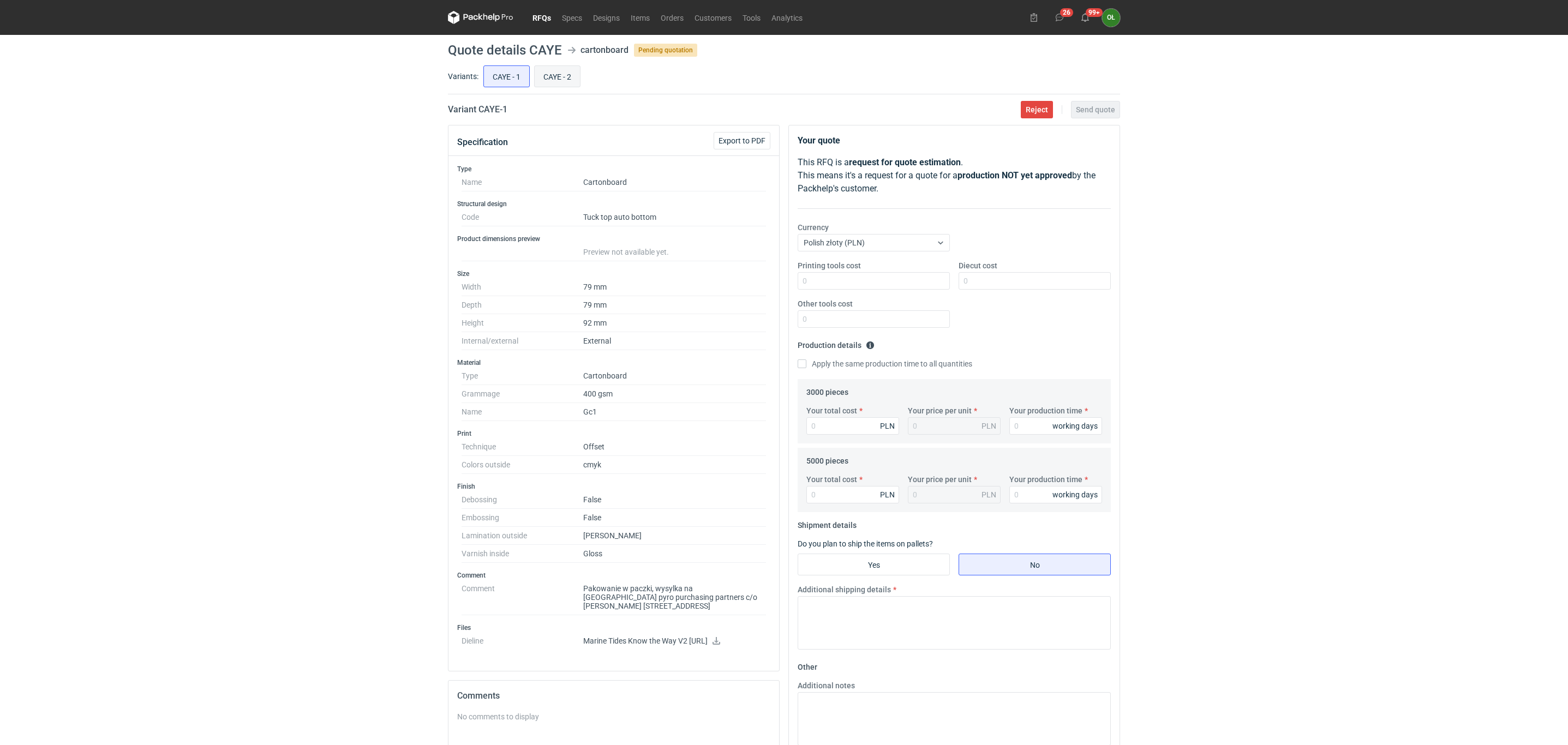
click at [553, 72] on input "CAYE - 2" at bounding box center [557, 77] width 45 height 21
radio input "true"
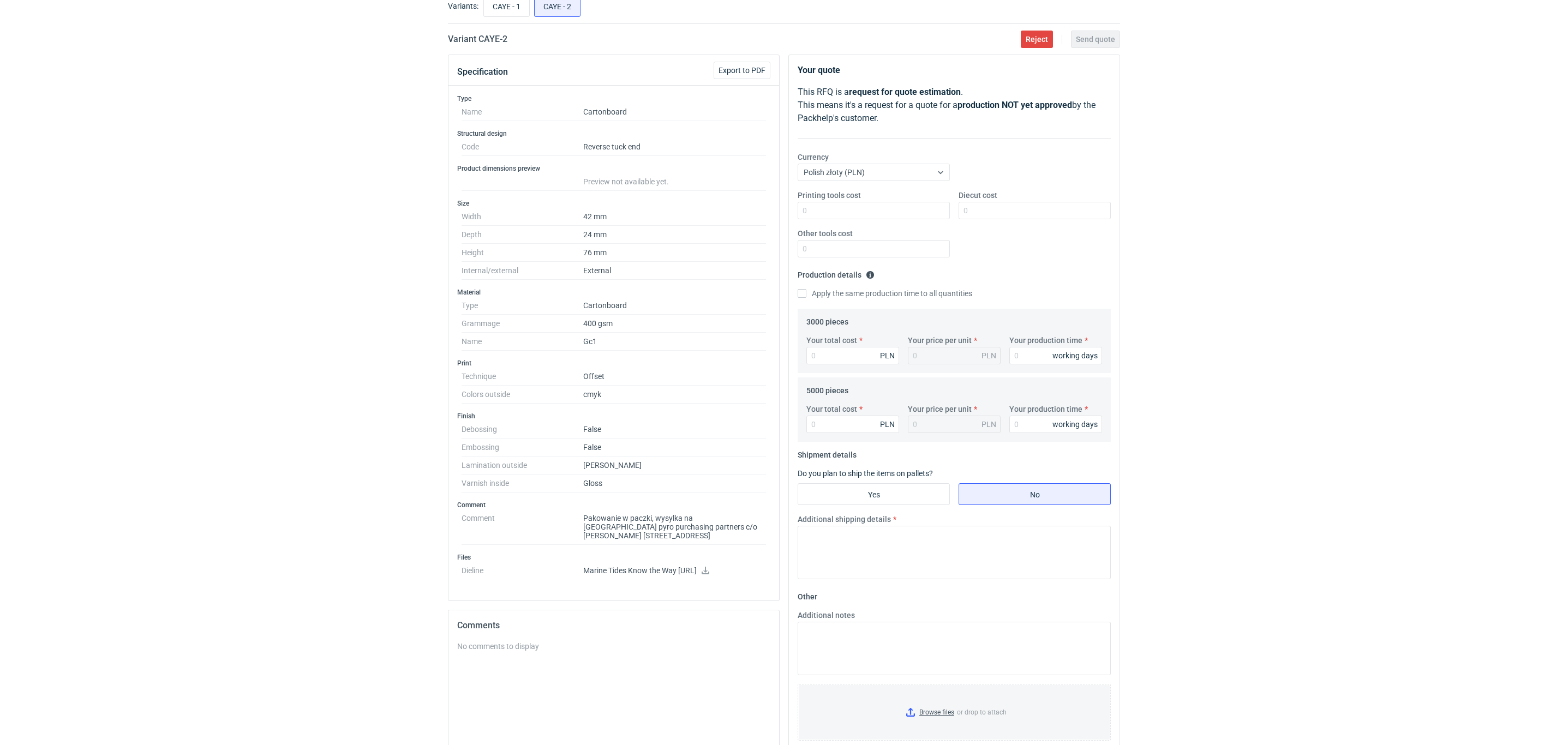
scroll to position [164, 0]
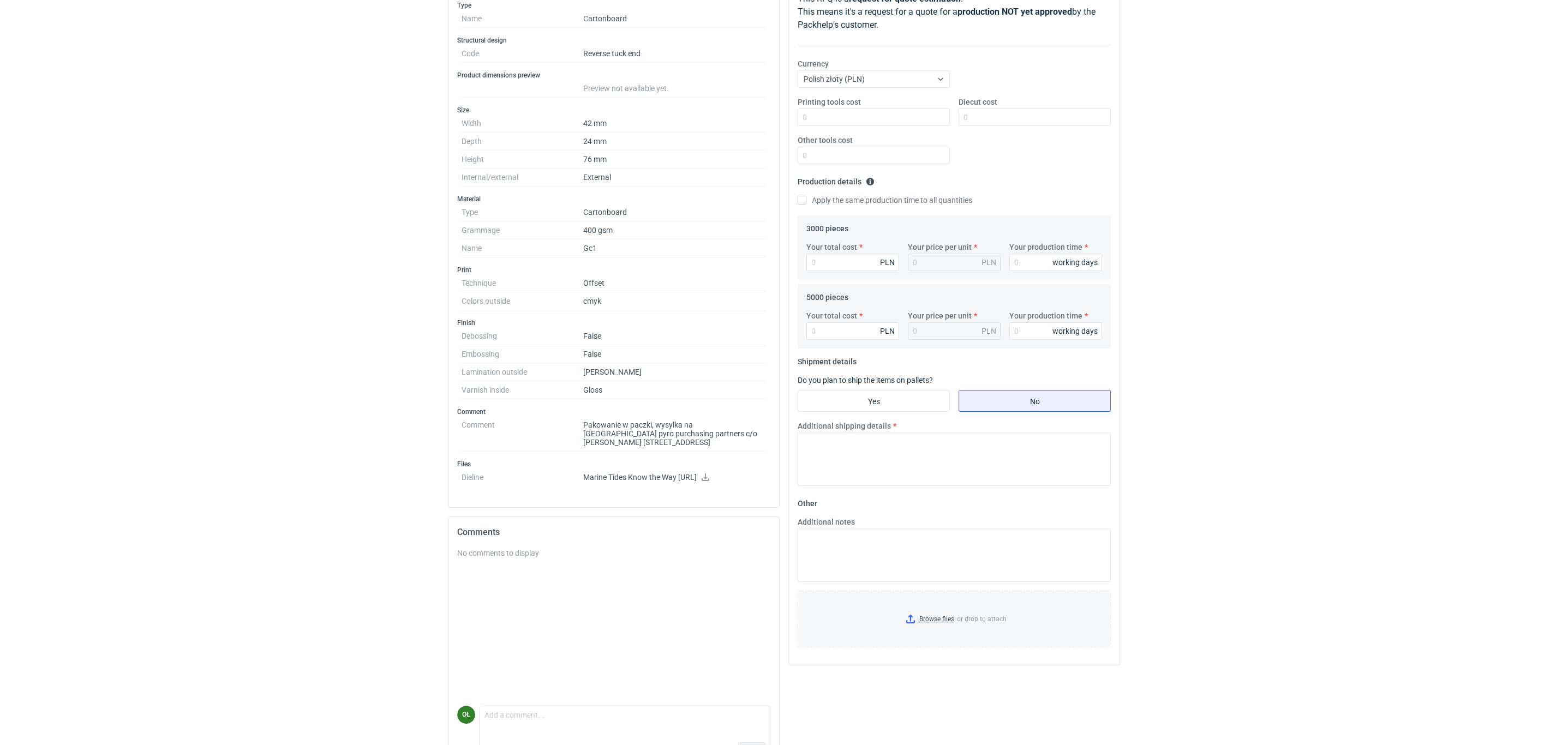
click at [125, 208] on div "RFQs Specs Designs Items Orders Customers Tools Analytics 26 99+ OŁ Olga Łopato…" at bounding box center [784, 209] width 1568 height 745
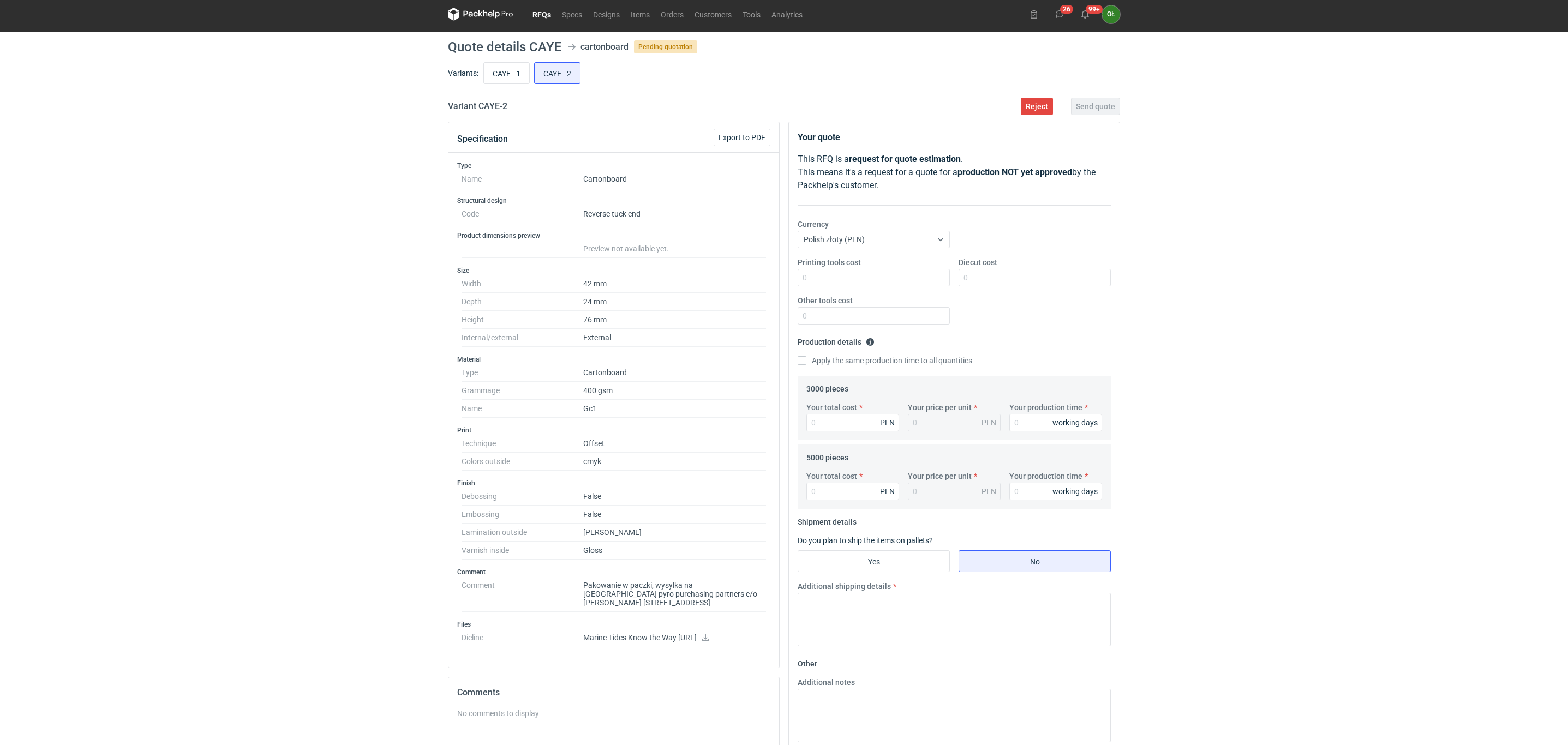
scroll to position [0, 0]
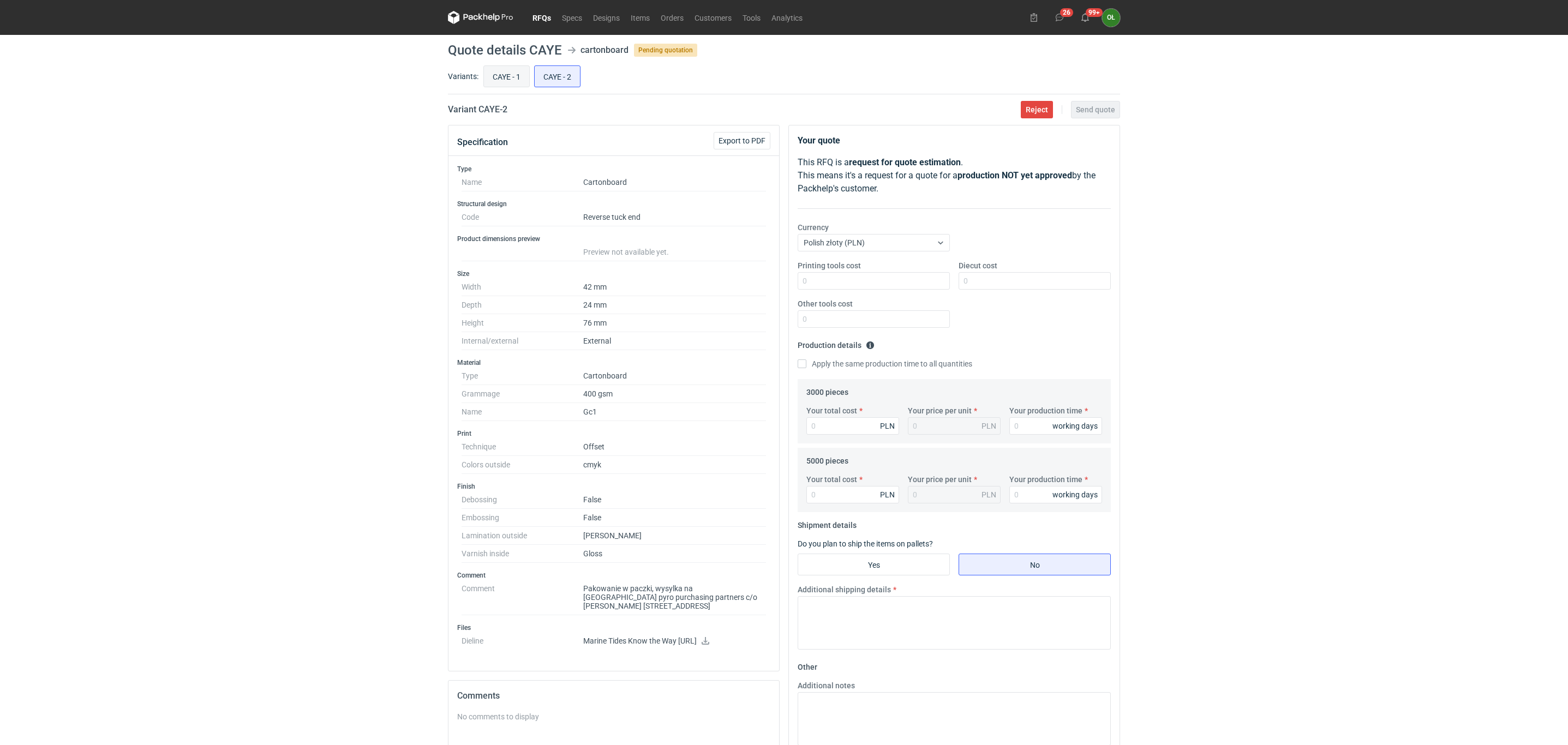
click at [508, 80] on input "CAYE - 1" at bounding box center [506, 77] width 45 height 21
radio input "true"
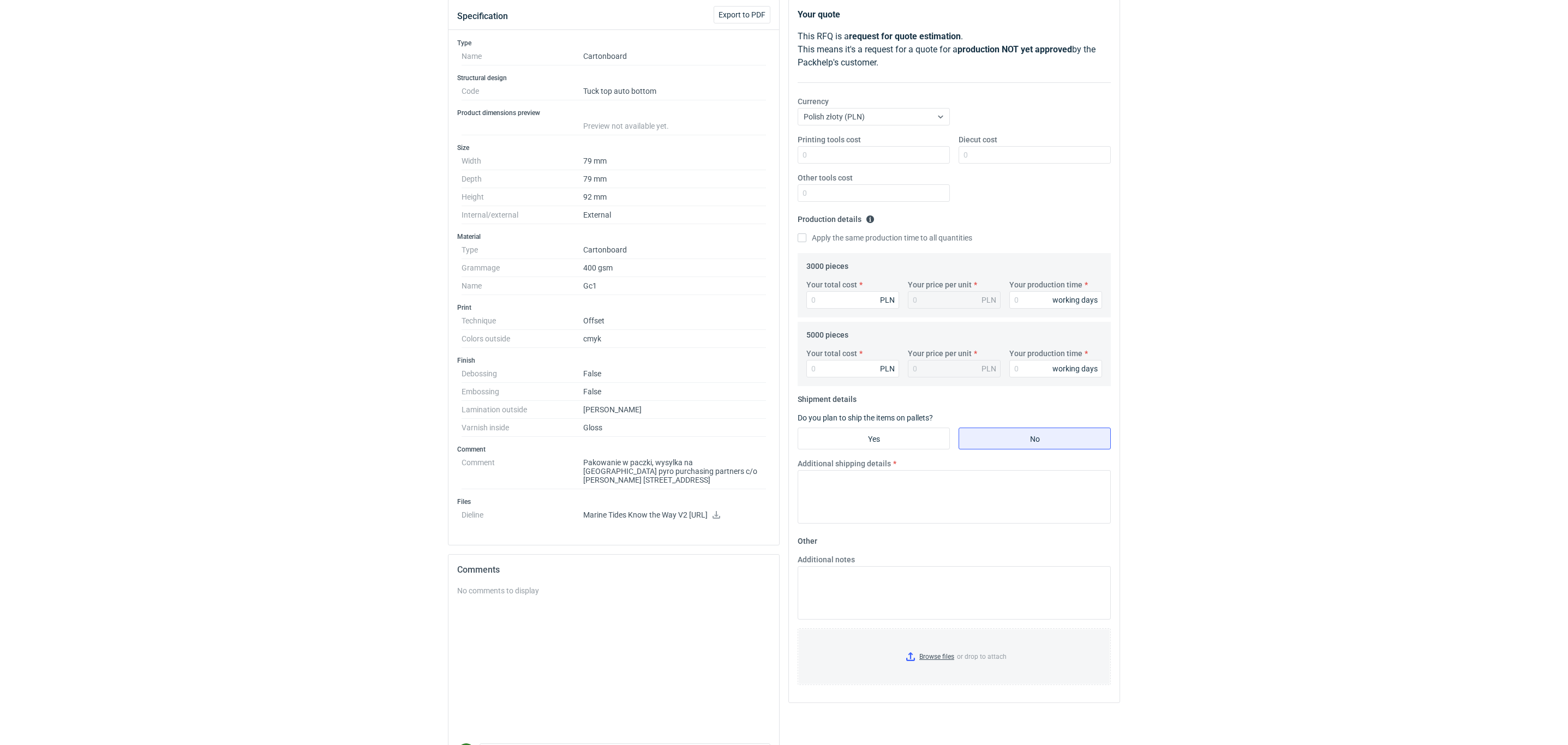
scroll to position [164, 0]
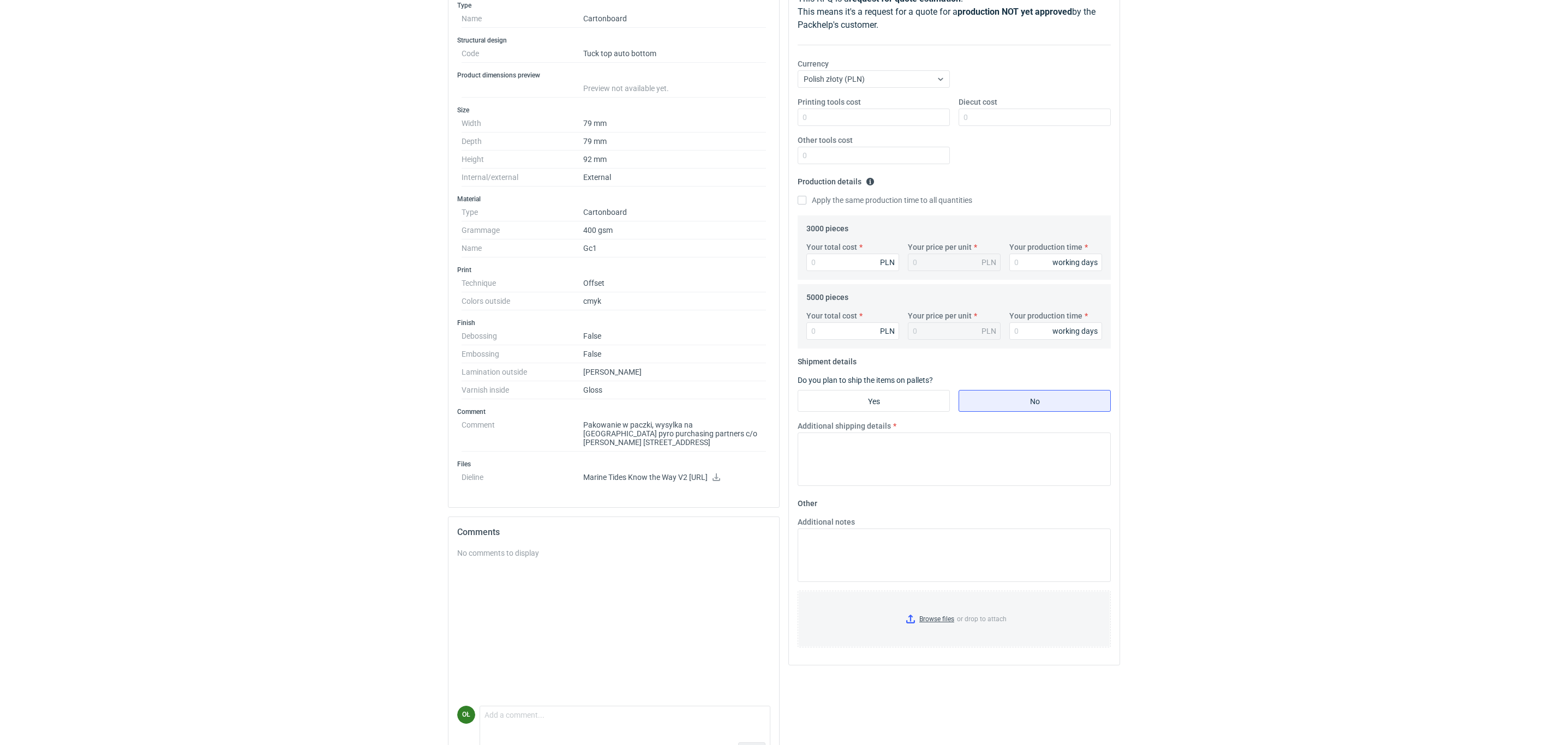
click at [12, 378] on div "RFQs Specs Designs Items Orders Customers Tools Analytics 26 99+ OŁ Olga Łopato…" at bounding box center [784, 209] width 1568 height 745
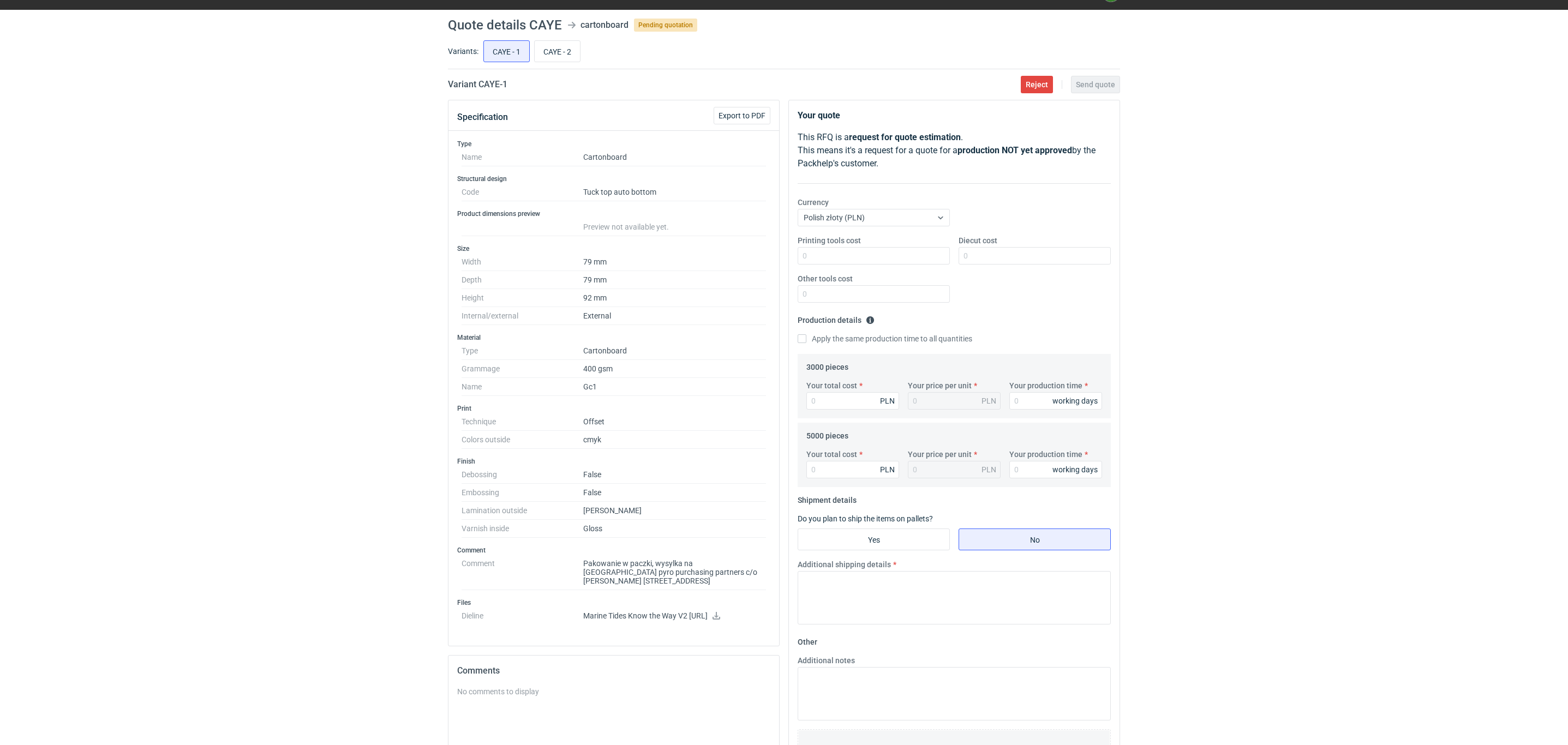
scroll to position [0, 0]
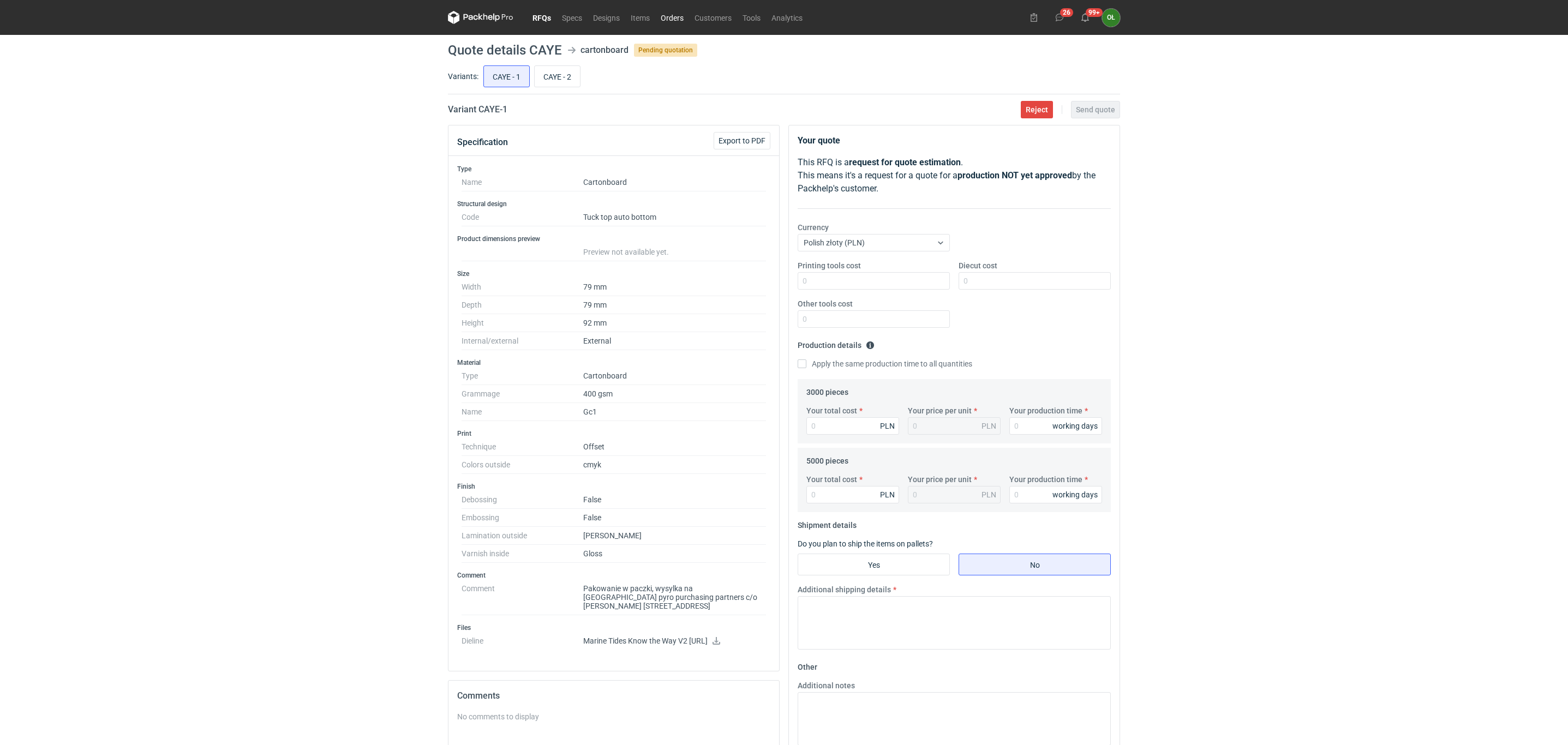
click at [670, 13] on link "Orders" at bounding box center [672, 17] width 34 height 13
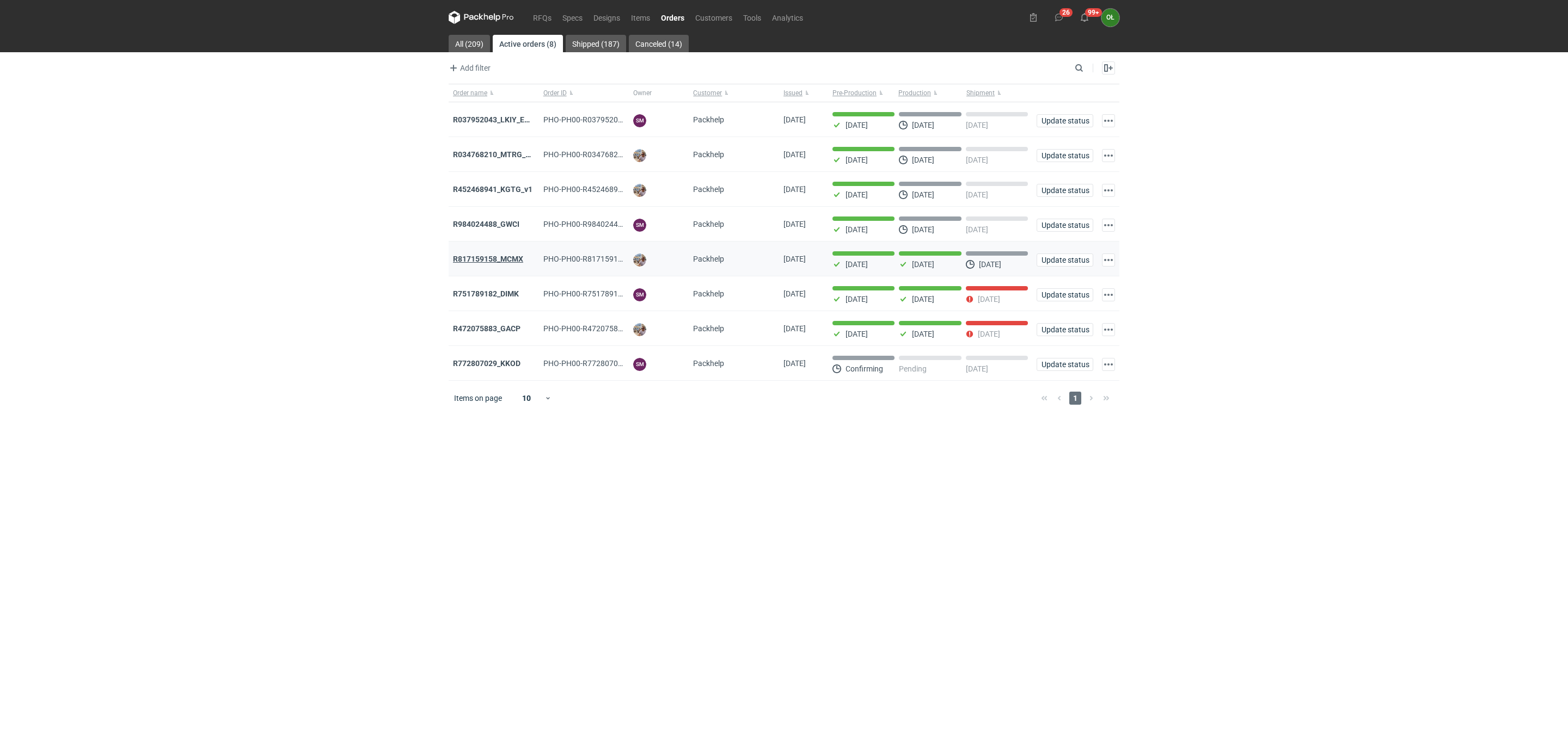
click at [505, 262] on strong "R817159158_MCMX" at bounding box center [488, 258] width 70 height 9
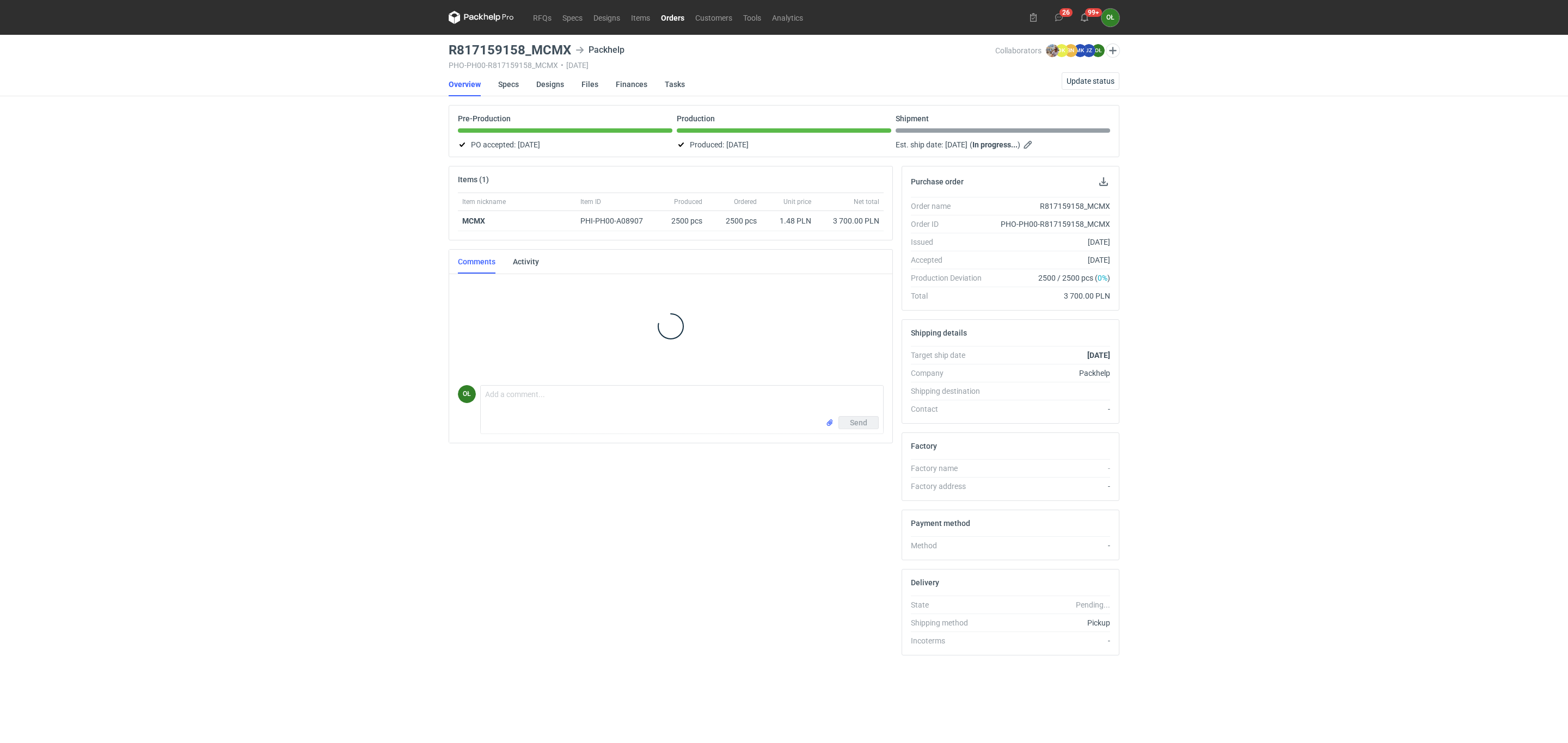
click at [336, 298] on div "RFQs Specs Designs Items Orders Customers Tools Analytics 26 99+ OŁ Olga Łopato…" at bounding box center [784, 372] width 1568 height 743
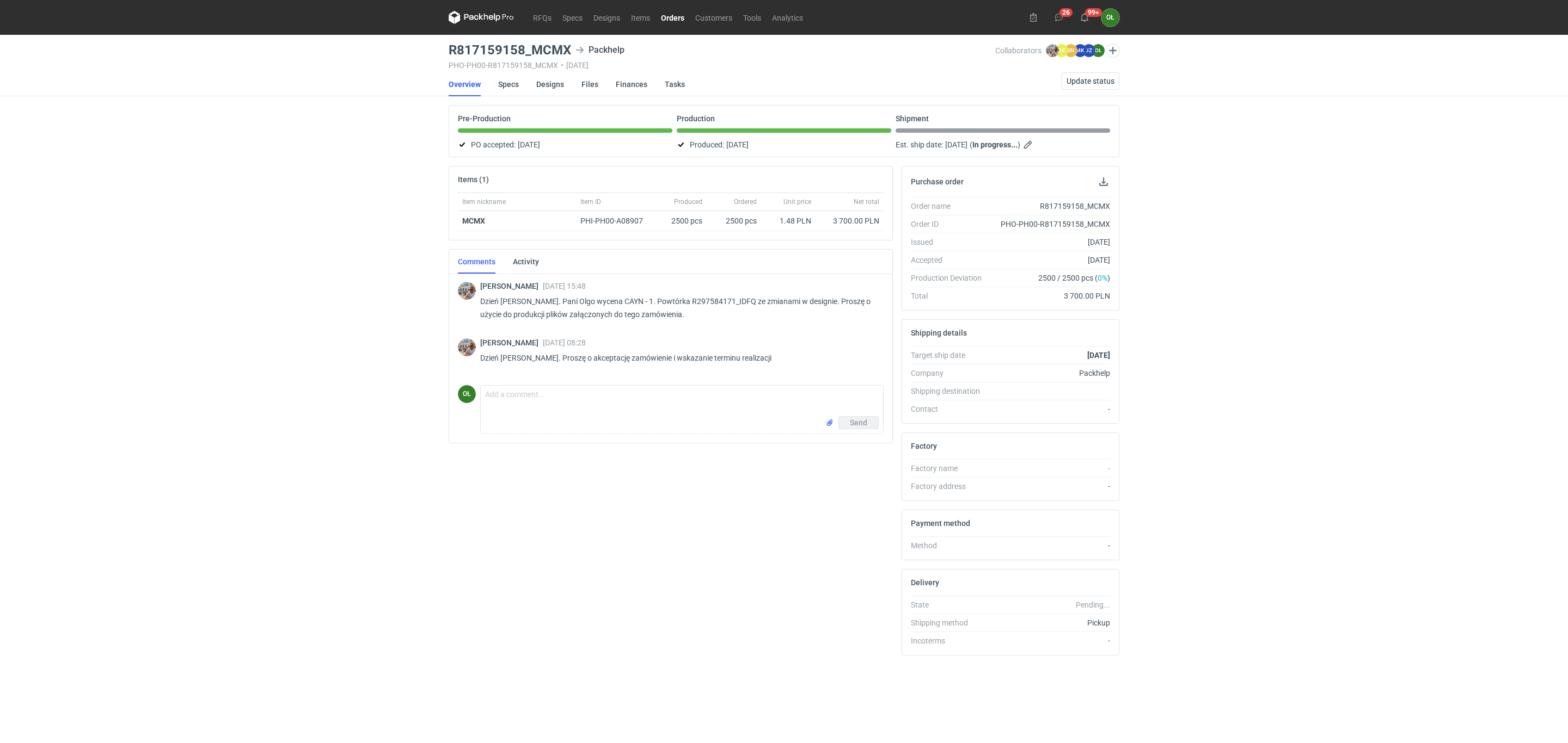
click at [670, 16] on link "Orders" at bounding box center [673, 17] width 35 height 13
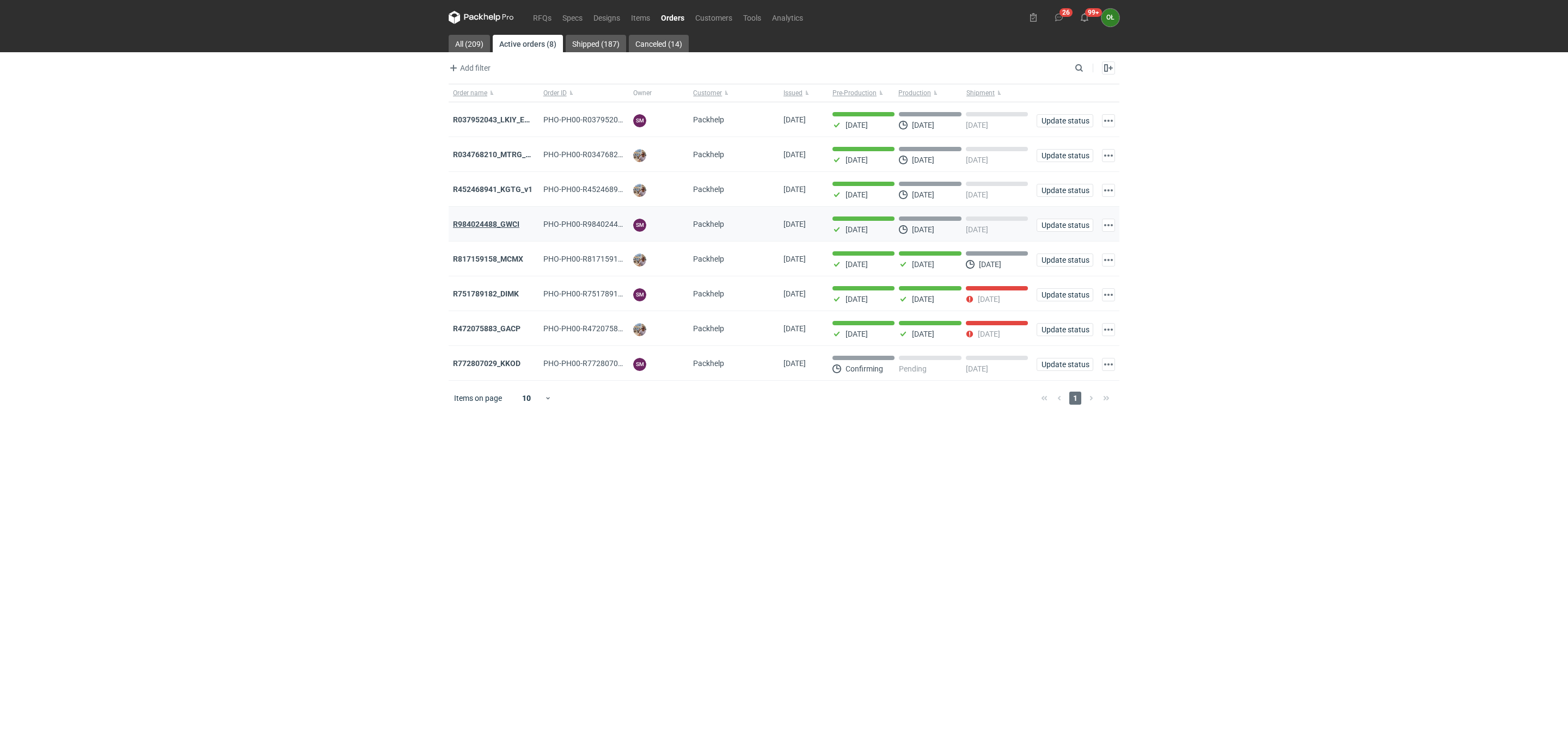
click at [470, 226] on strong "R984024488_GWCI" at bounding box center [486, 224] width 66 height 9
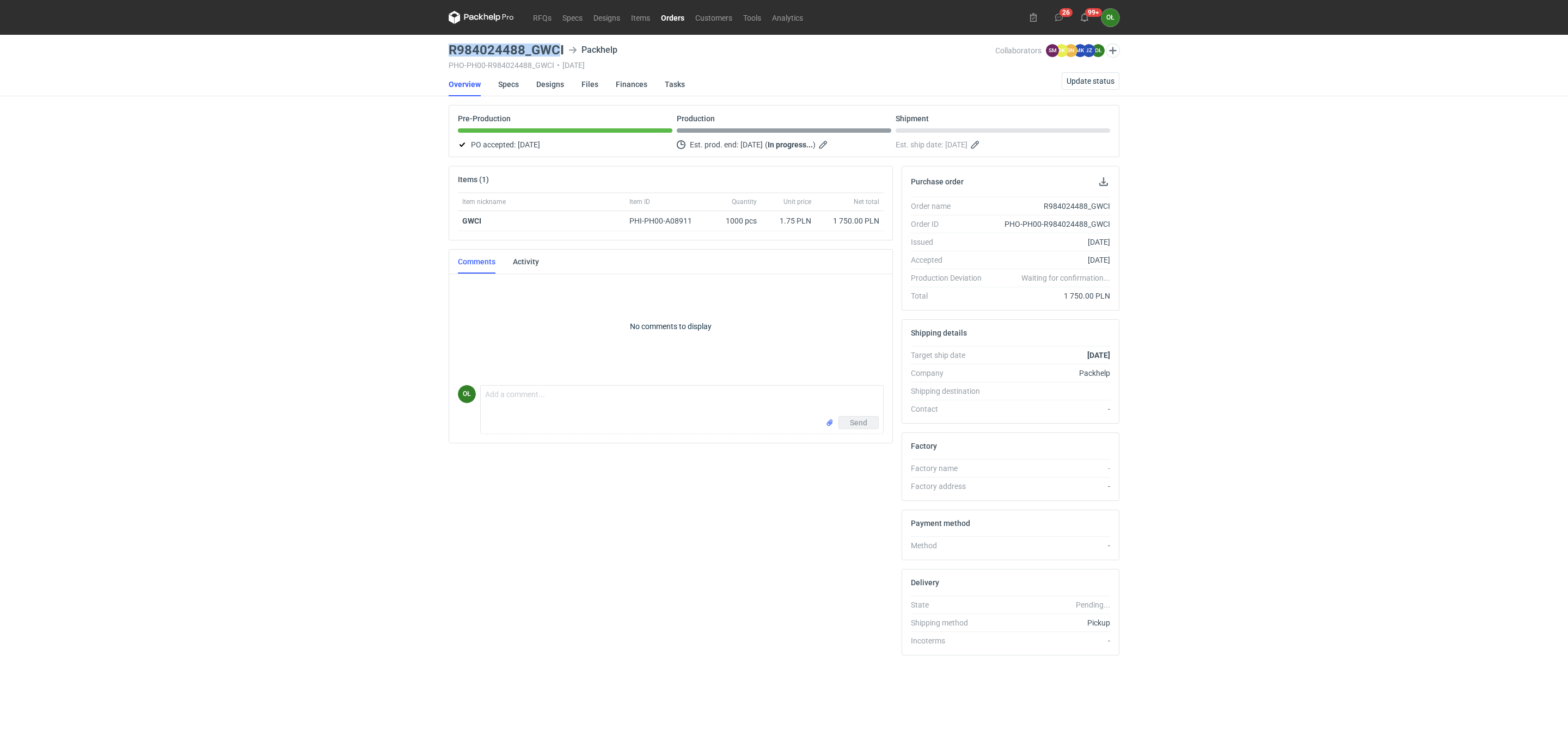
drag, startPoint x: 442, startPoint y: 41, endPoint x: 559, endPoint y: 48, distance: 117.2
click at [559, 48] on div "RFQs Specs Designs Items Orders Customers Tools Analytics 26 99+ OŁ Olga Łopato…" at bounding box center [784, 372] width 1568 height 743
click at [564, 48] on div "R984024488_GWCI Packhelp" at bounding box center [721, 50] width 546 height 13
drag, startPoint x: 566, startPoint y: 48, endPoint x: 427, endPoint y: 52, distance: 139.1
click at [427, 52] on div "RFQs Specs Designs Items Orders Customers Tools Analytics 26 99+ OŁ Olga Łopato…" at bounding box center [784, 372] width 1568 height 743
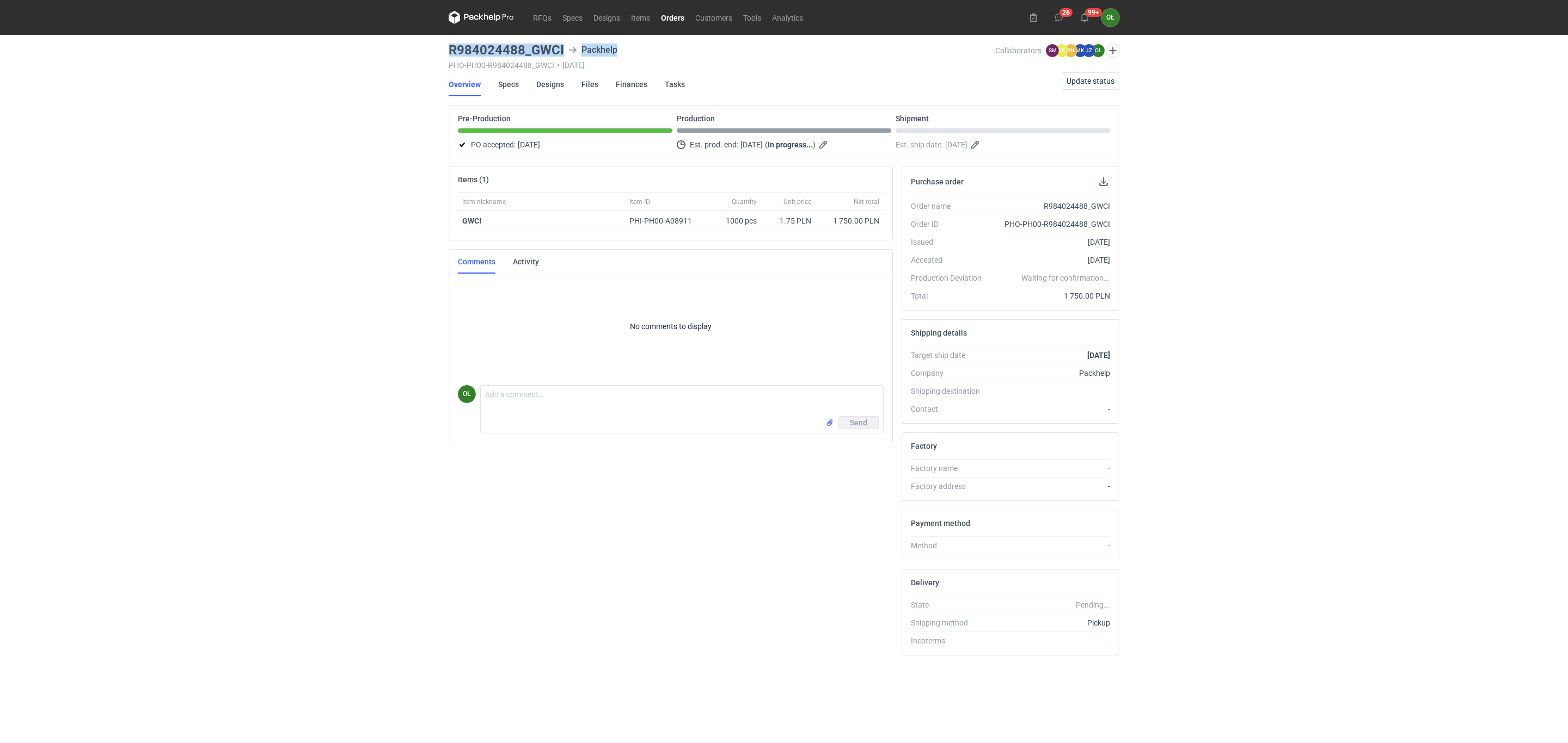
click at [441, 46] on div "RFQs Specs Designs Items Orders Customers Tools Analytics 26 99+ OŁ Olga Łopato…" at bounding box center [784, 372] width 1568 height 743
drag, startPoint x: 446, startPoint y: 47, endPoint x: 567, endPoint y: 49, distance: 121.0
click at [567, 49] on main "R984024488_GWCI Packhelp PHO-PH00-R984024488_GWCI • 14/08/2025 Collaborators SM…" at bounding box center [784, 389] width 680 height 708
copy h3 "R984024488_GWCI"
click at [547, 16] on link "RFQs" at bounding box center [542, 17] width 30 height 13
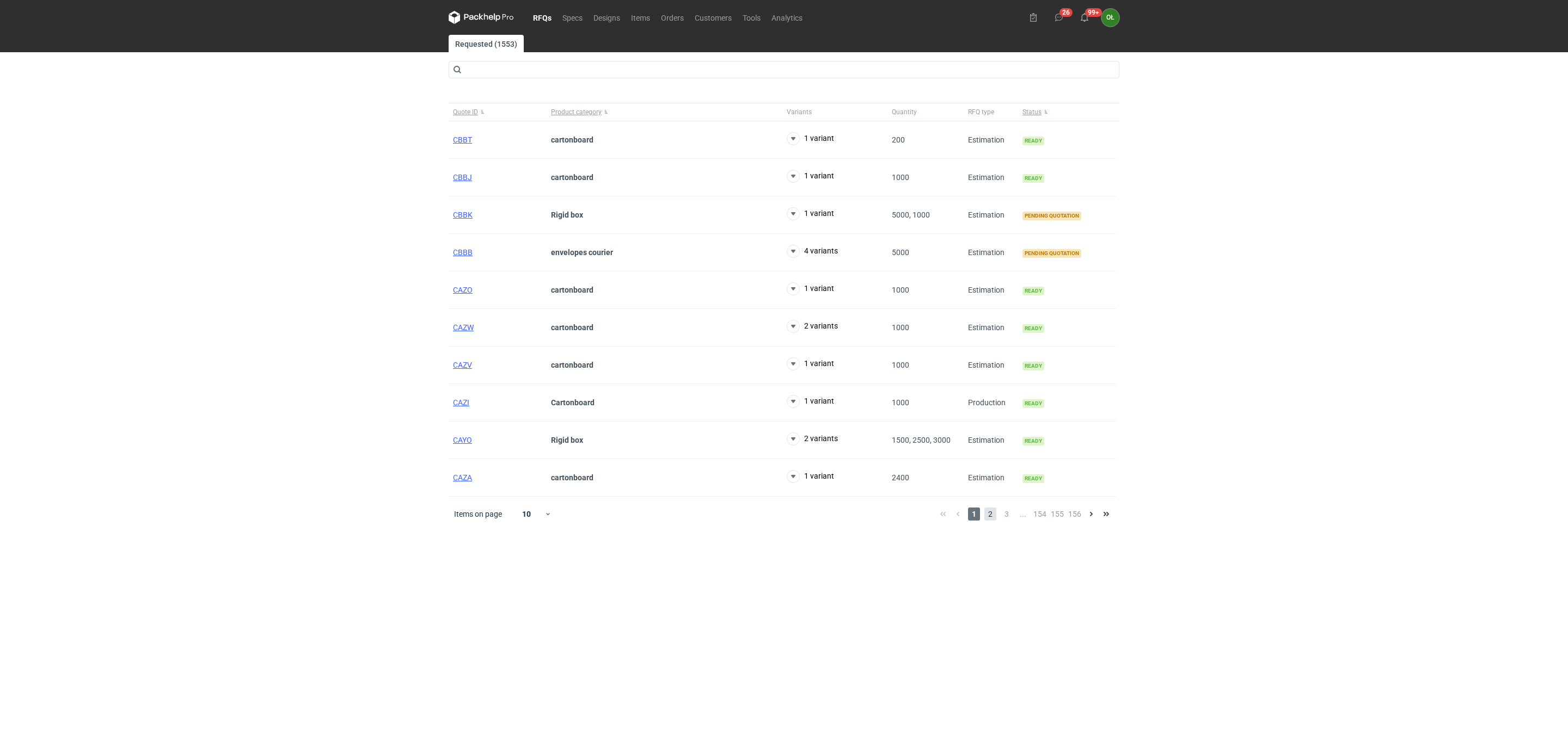
click at [995, 494] on span "2" at bounding box center [990, 515] width 12 height 13
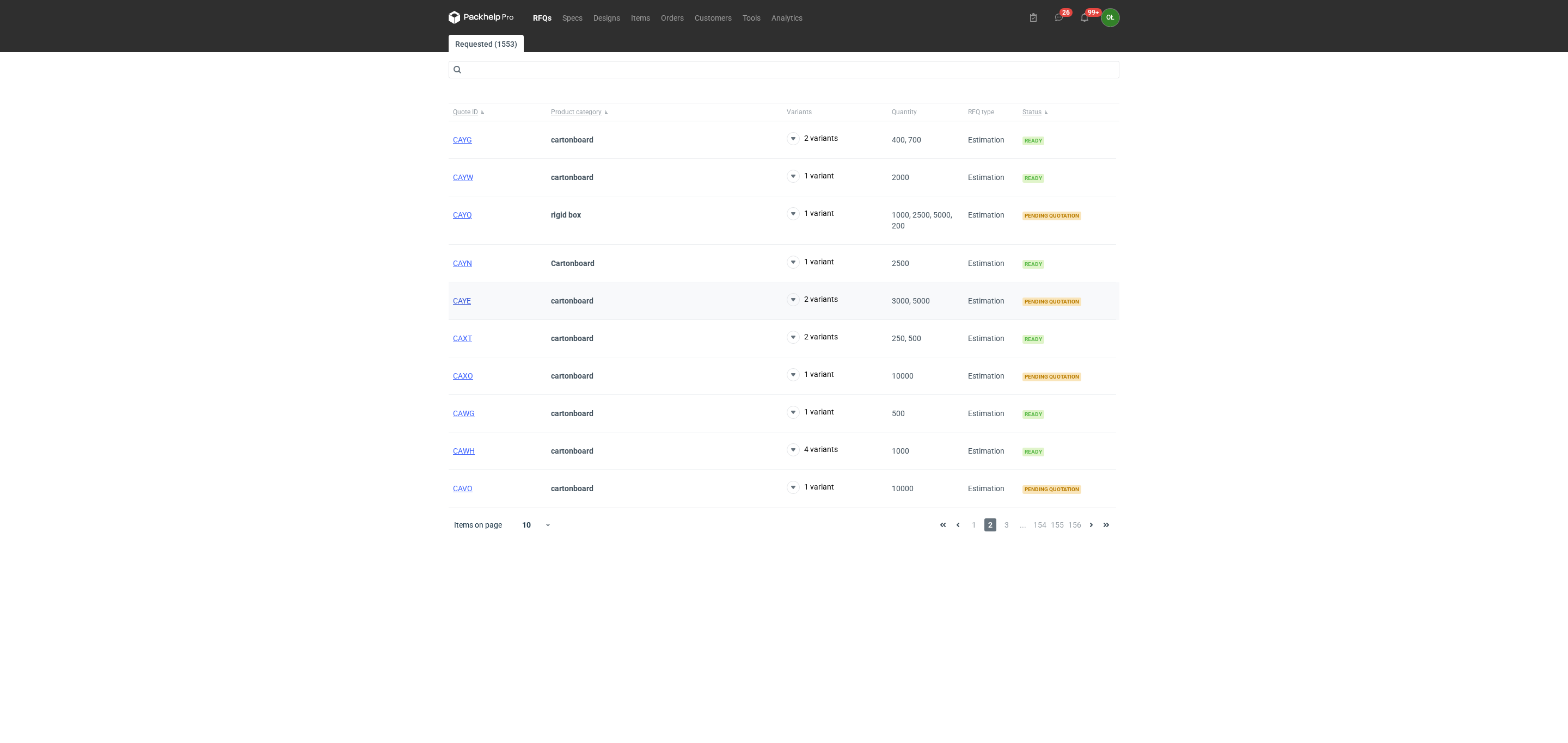
click at [462, 302] on span "CAYE" at bounding box center [462, 300] width 18 height 9
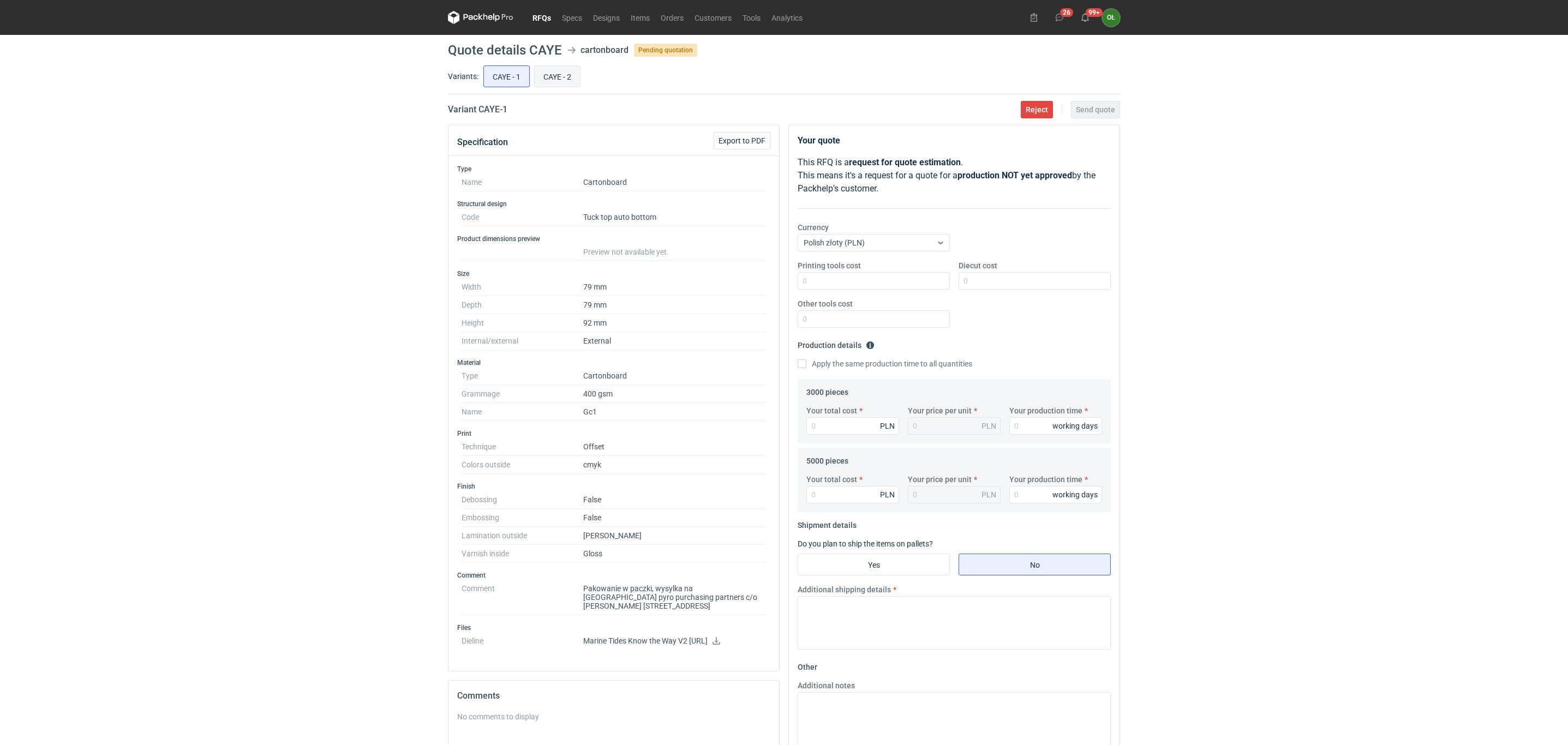
click at [544, 80] on input "CAYE - 2" at bounding box center [557, 77] width 45 height 21
radio input "true"
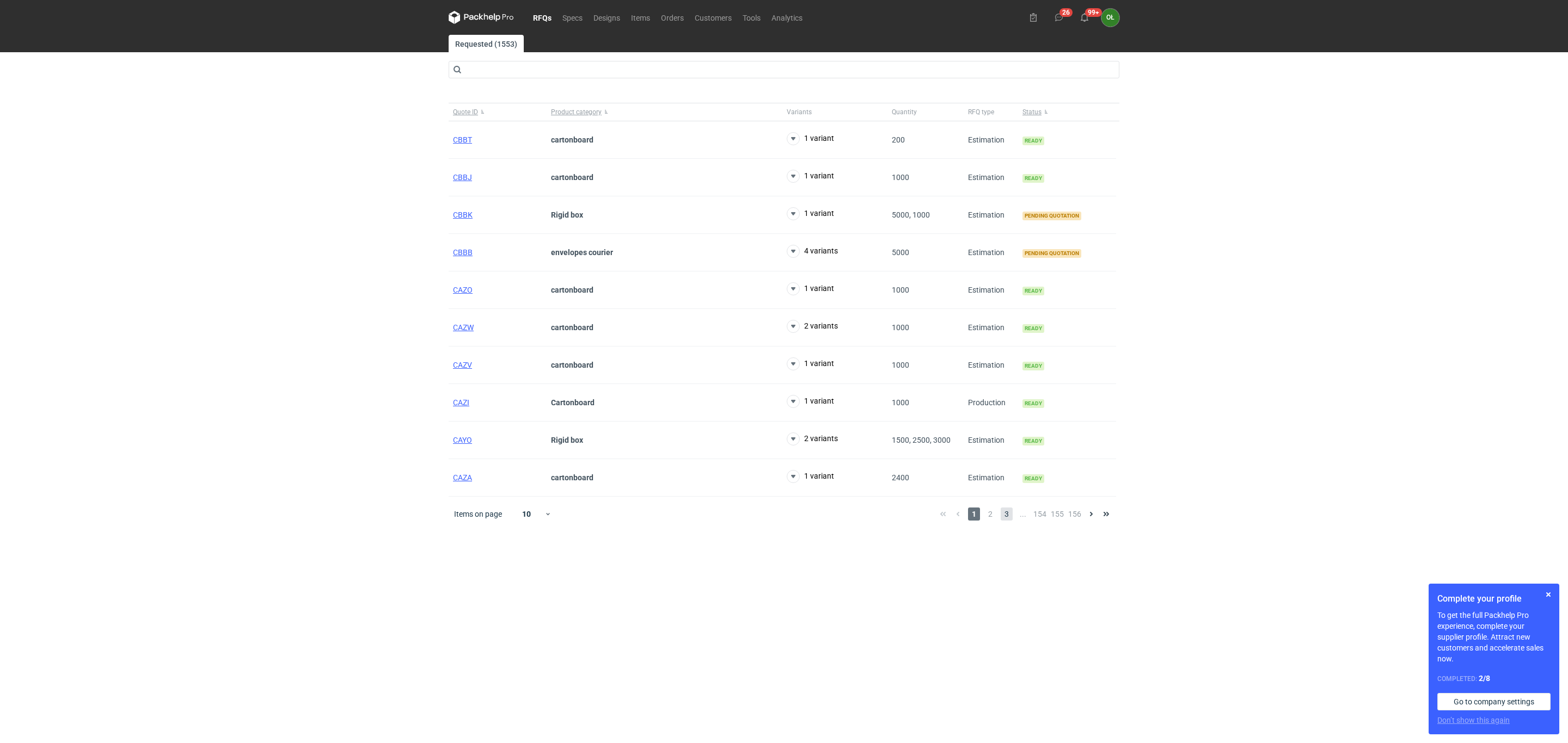
click at [1001, 516] on span "3" at bounding box center [1006, 515] width 12 height 13
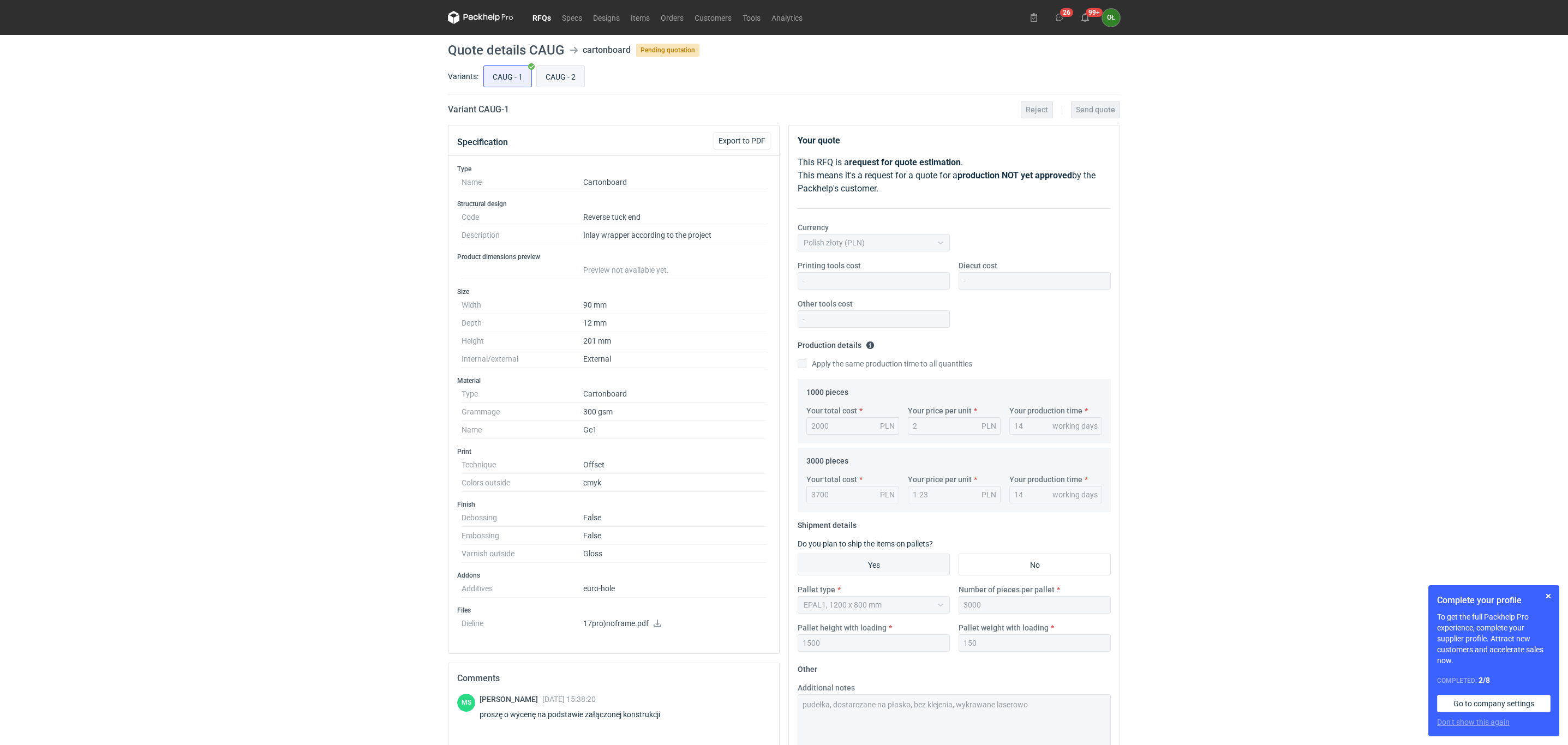
click at [560, 81] on input "CAUG - 2" at bounding box center [560, 77] width 47 height 21
radio input "true"
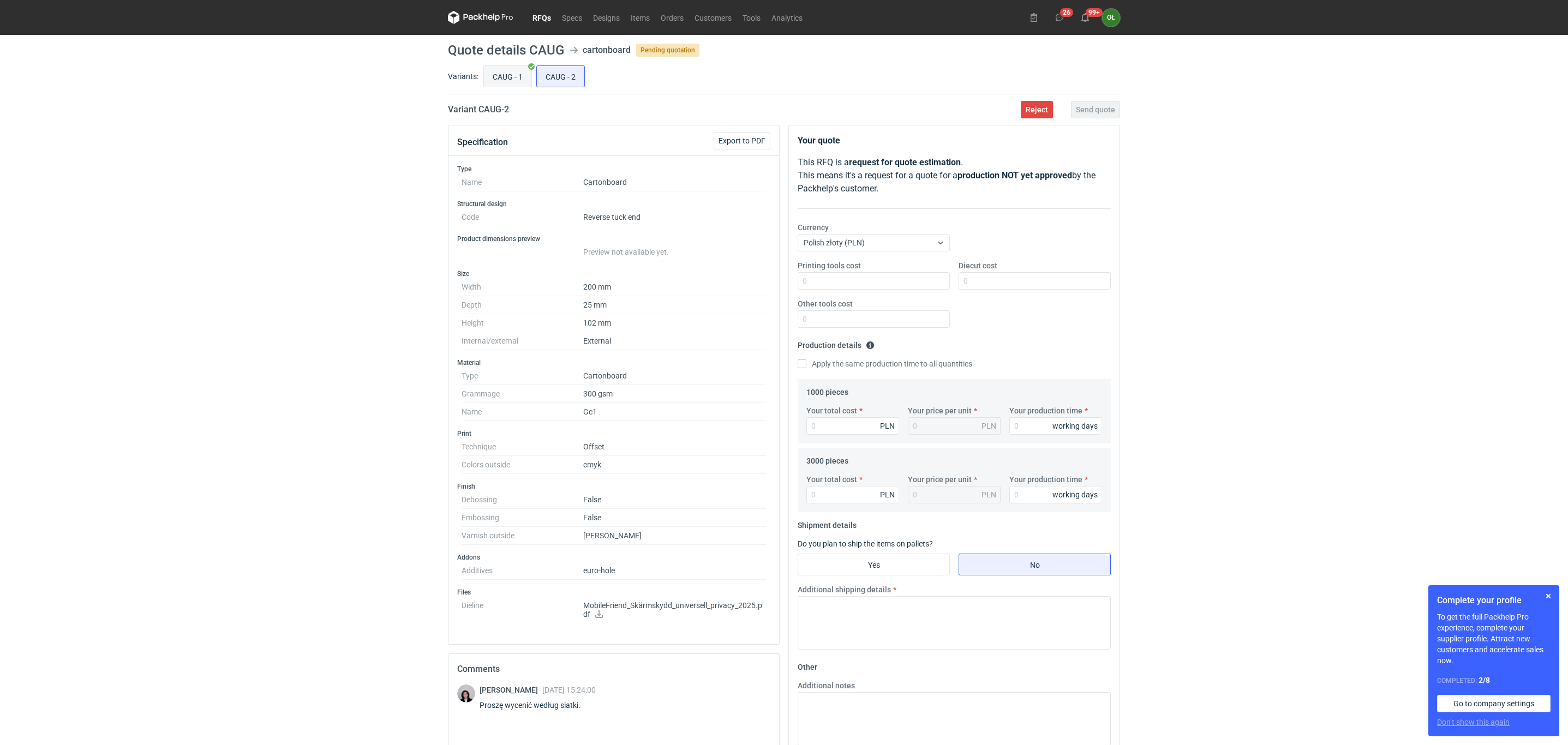
click at [515, 81] on input "CAUG - 1" at bounding box center [507, 77] width 47 height 21
radio input "true"
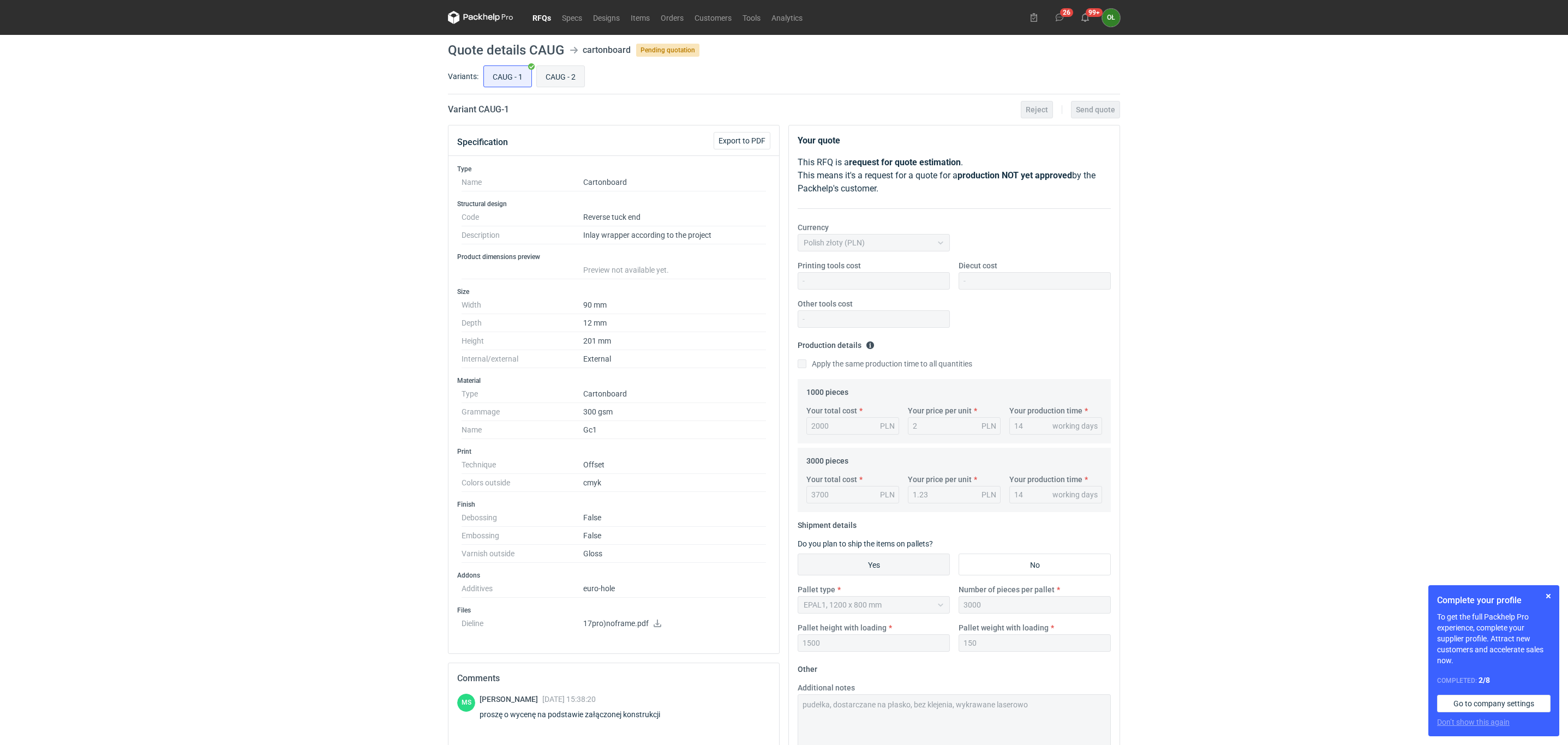
click at [539, 80] on input "CAUG - 2" at bounding box center [560, 77] width 47 height 21
radio input "true"
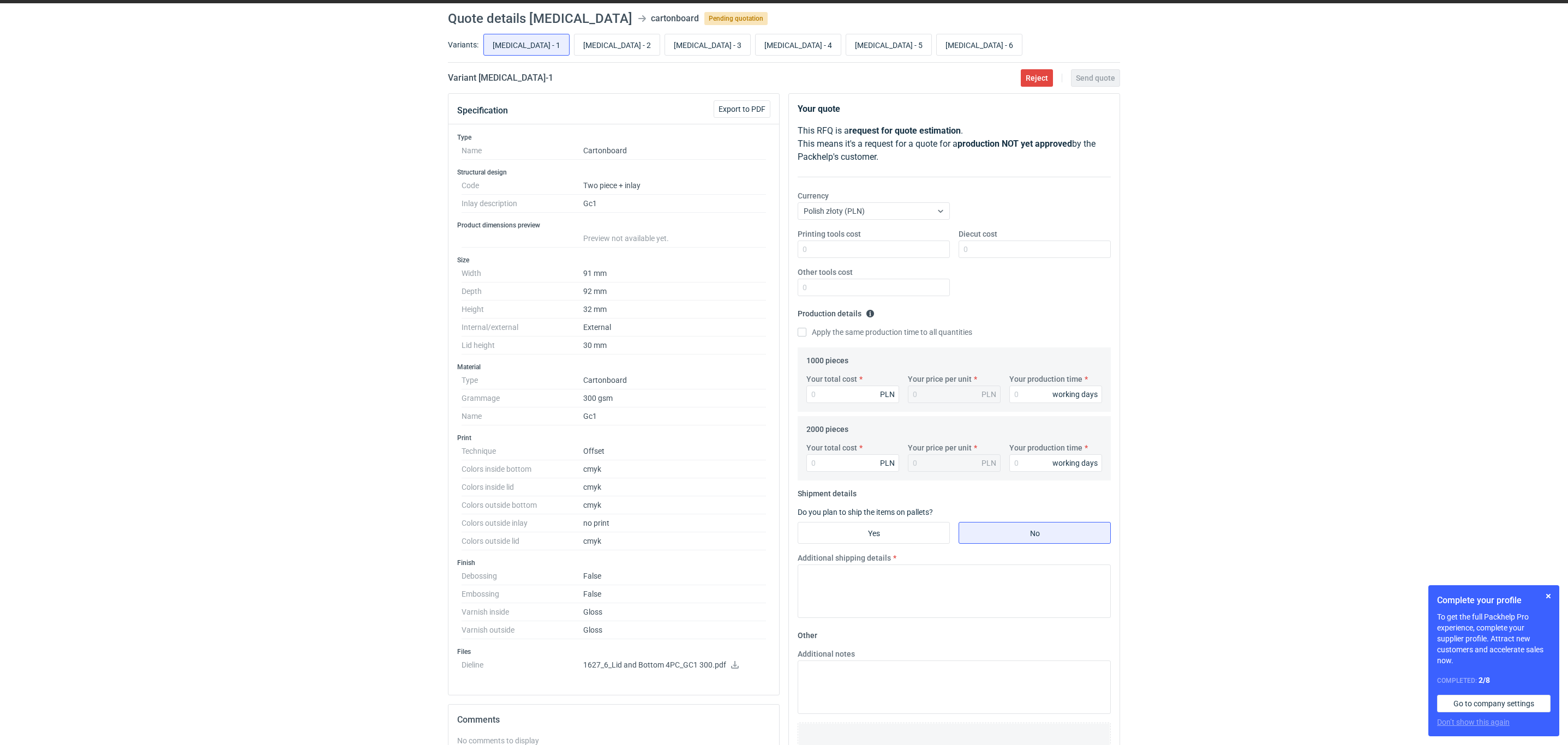
scroll to position [137, 0]
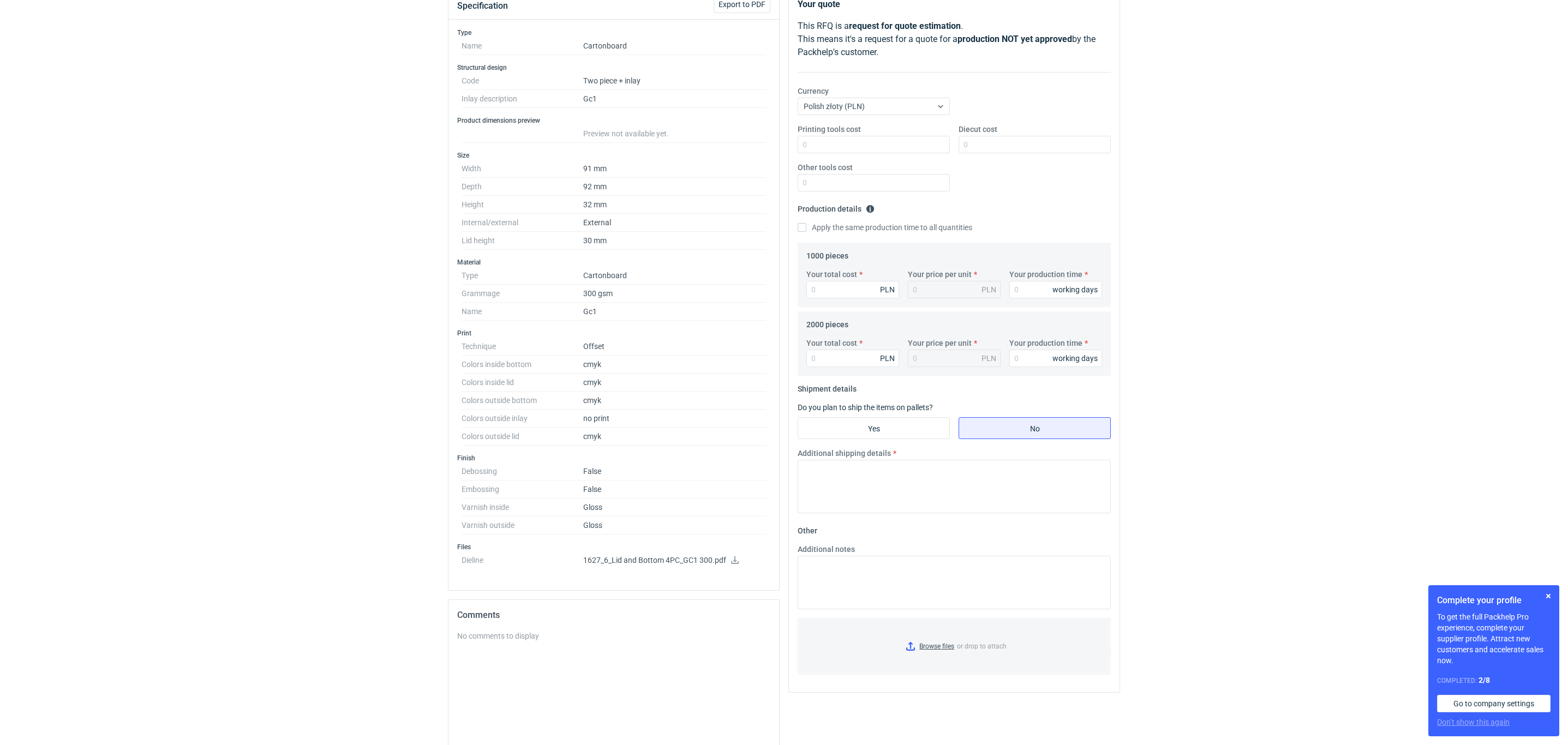
click at [18, 433] on div "RFQs Specs Designs Items Orders Customers Tools Analytics 26 99+ OŁ [PERSON_NAM…" at bounding box center [784, 236] width 1568 height 745
click at [35, 424] on div "RFQs Specs Designs Items Orders Customers Tools Analytics 26 99+ OŁ [PERSON_NAM…" at bounding box center [784, 236] width 1568 height 745
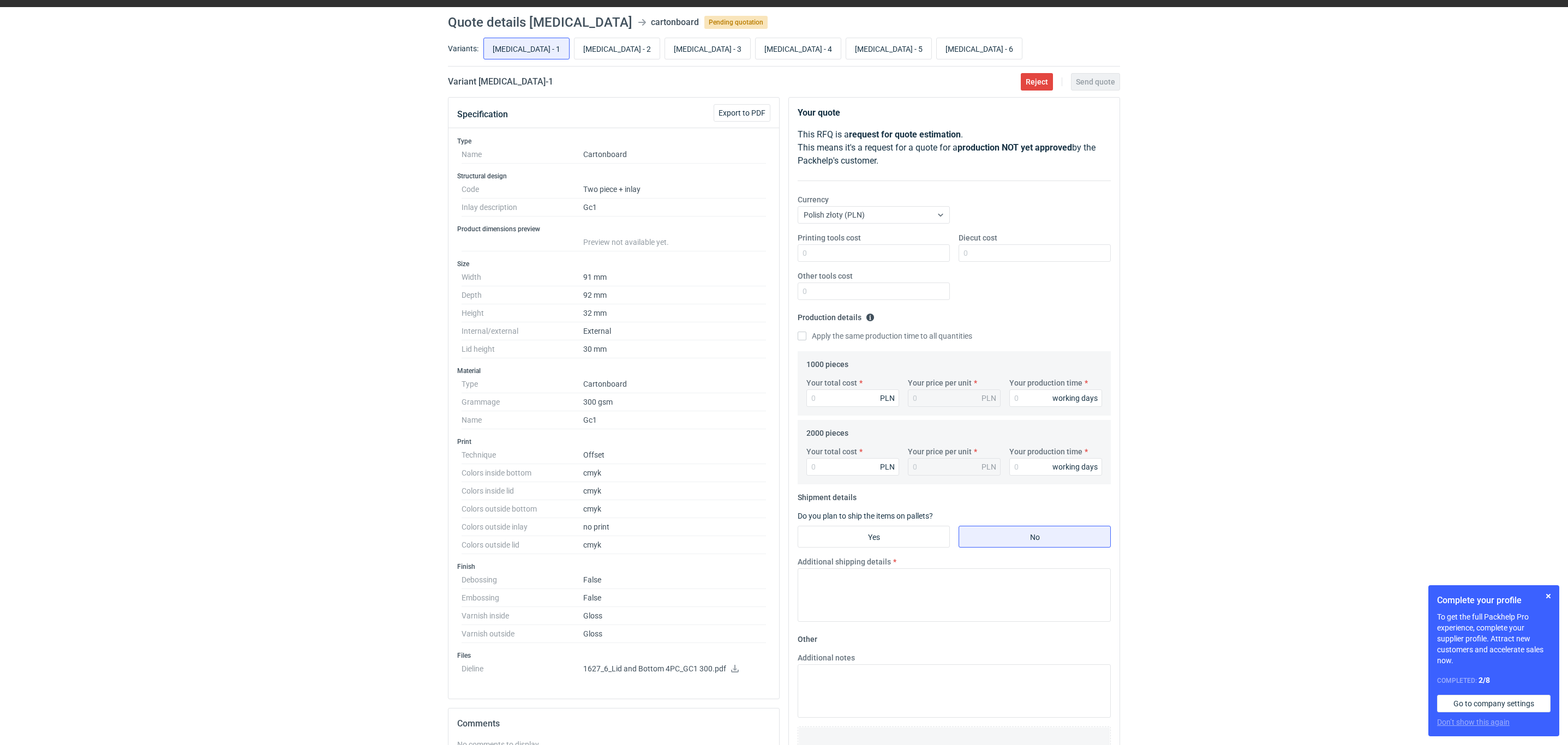
scroll to position [0, 0]
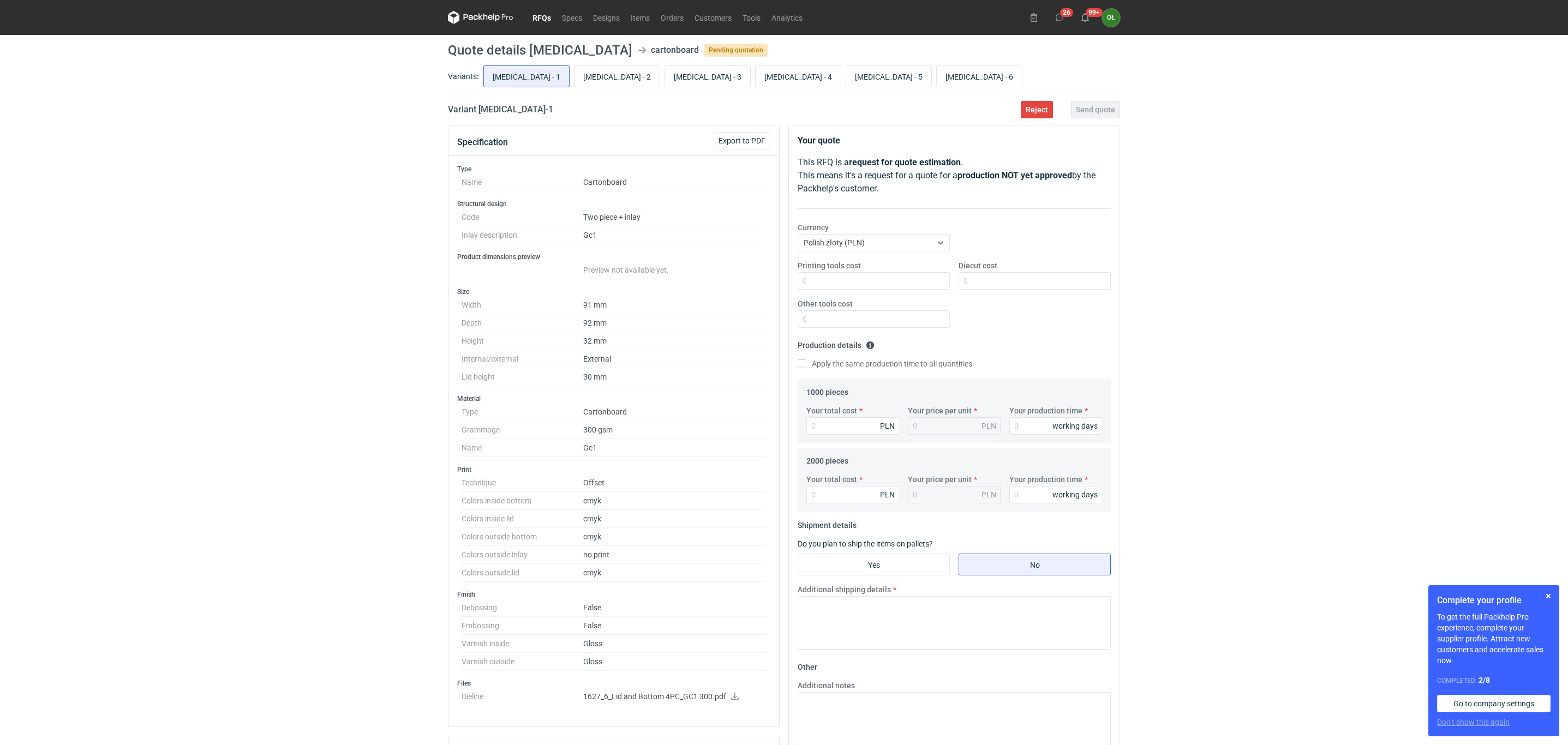
click at [121, 483] on div "RFQs Specs Designs Items Orders Customers Tools Analytics 26 99+ OŁ [PERSON_NAM…" at bounding box center [784, 372] width 1568 height 745
click at [1551, 600] on button "button" at bounding box center [1549, 597] width 13 height 13
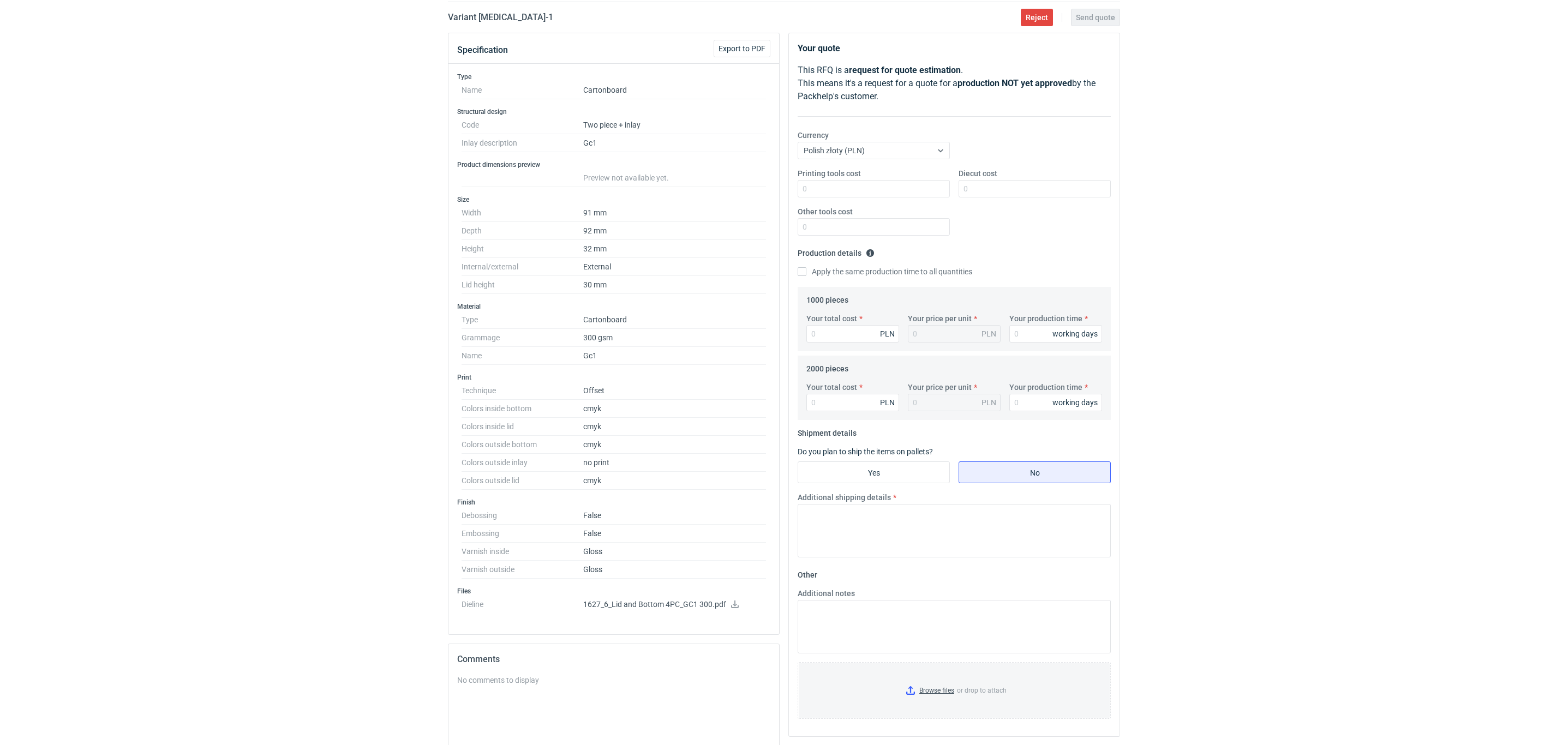
scroll to position [109, 0]
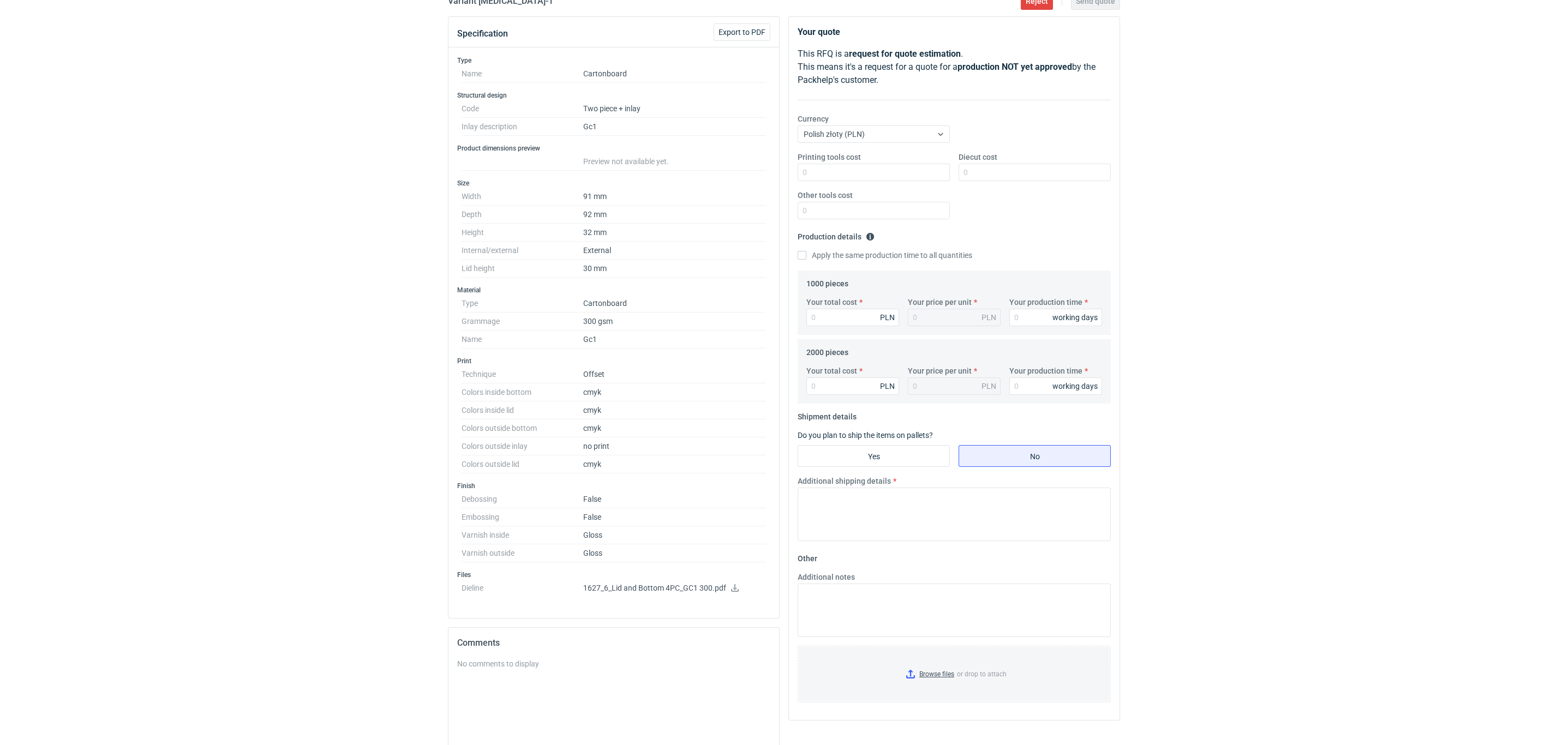
click at [87, 486] on div "RFQs Specs Designs Items Orders Customers Tools Analytics 26 99+ OŁ Olga Łopato…" at bounding box center [784, 264] width 1568 height 745
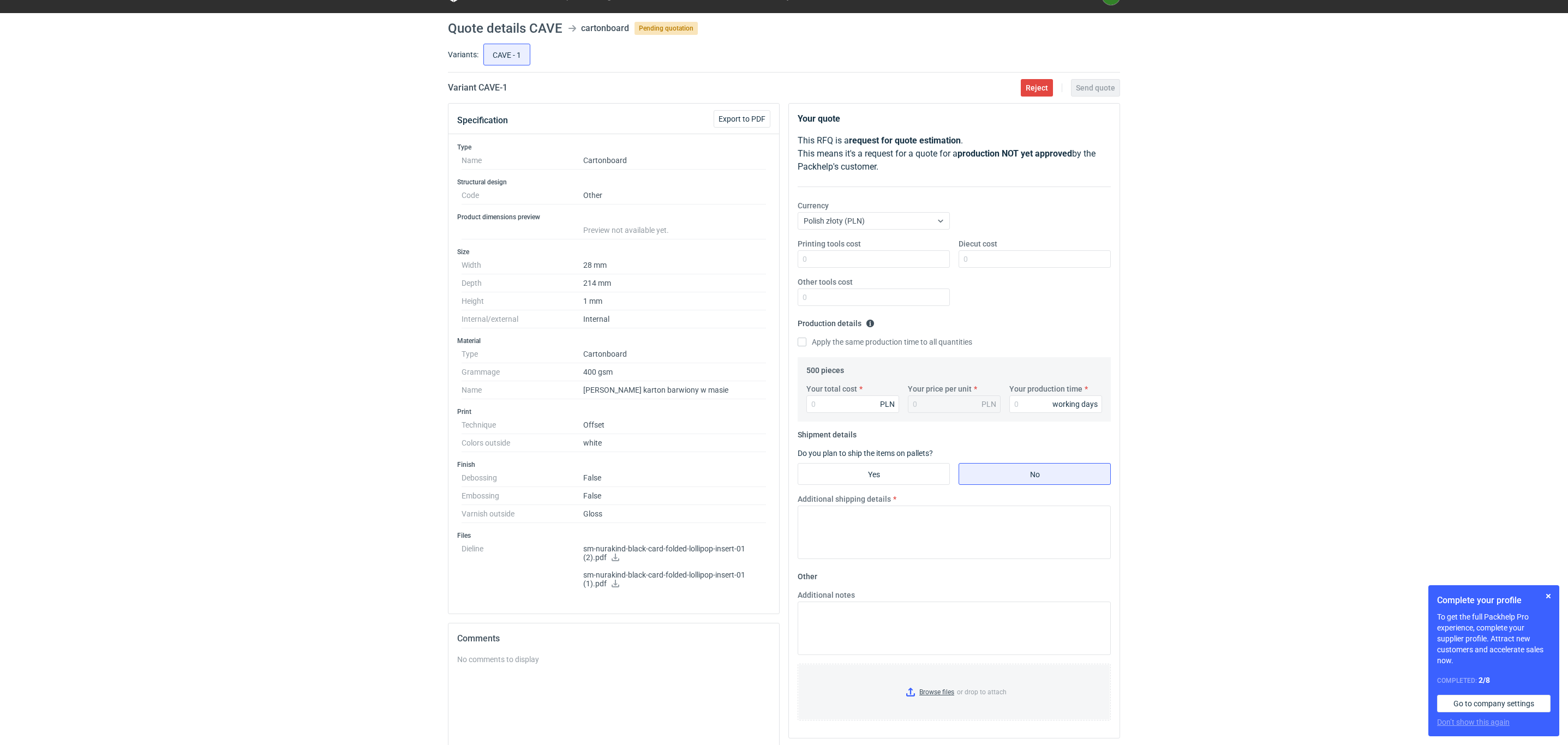
scroll to position [27, 0]
